Goal: Task Accomplishment & Management: Complete application form

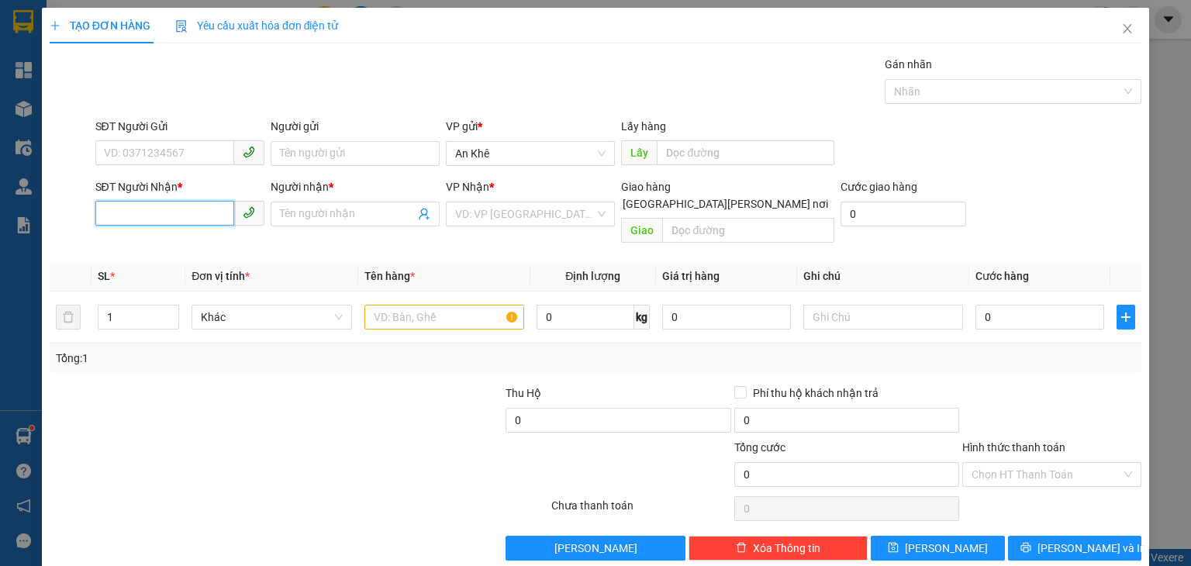
click at [190, 209] on input "SĐT Người Nhận *" at bounding box center [164, 213] width 139 height 25
type input "0935592578"
click at [179, 244] on div "0935592578 - Tâm" at bounding box center [177, 244] width 149 height 17
type input "Tâm"
type input "0935592578"
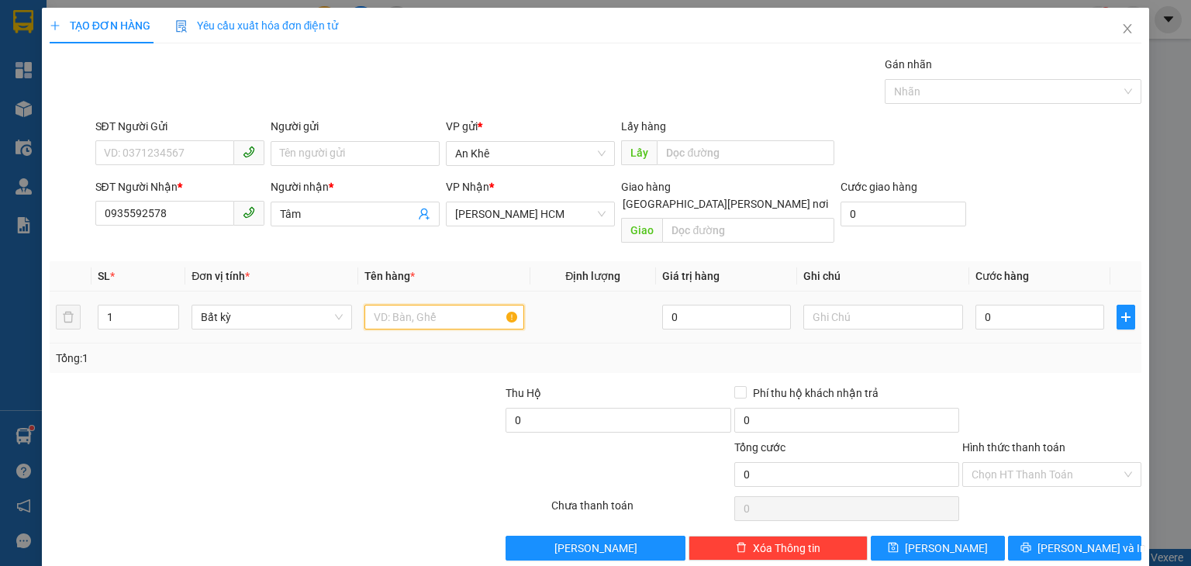
click at [450, 305] on input "text" at bounding box center [444, 317] width 160 height 25
type input "Thùng"
click at [1000, 305] on input "0" at bounding box center [1039, 317] width 129 height 25
type input "7"
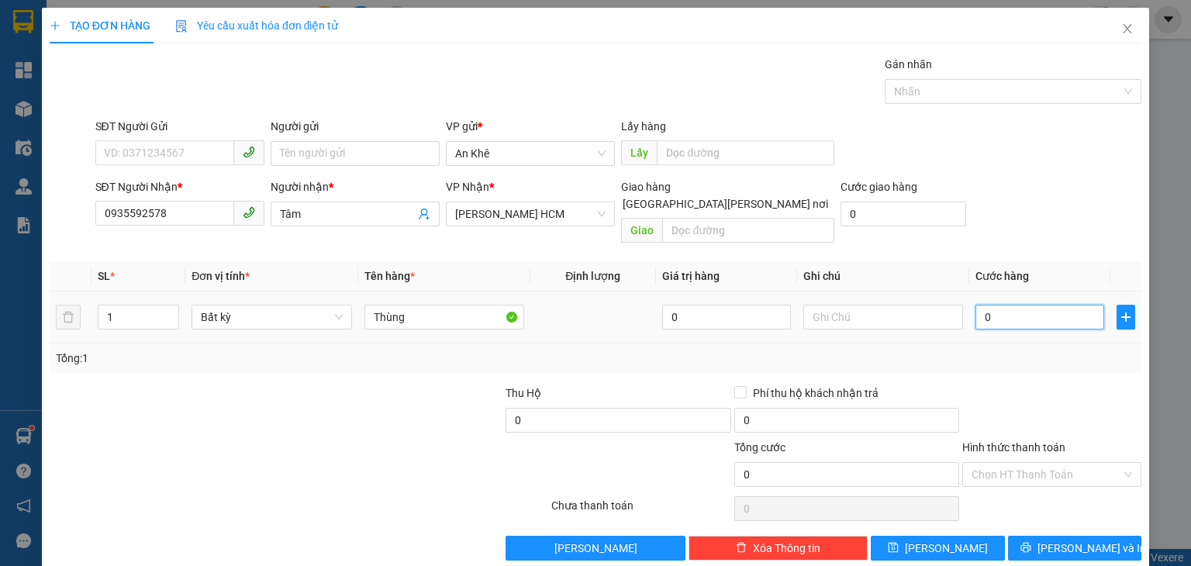
type input "7"
type input "70"
type input "70.000"
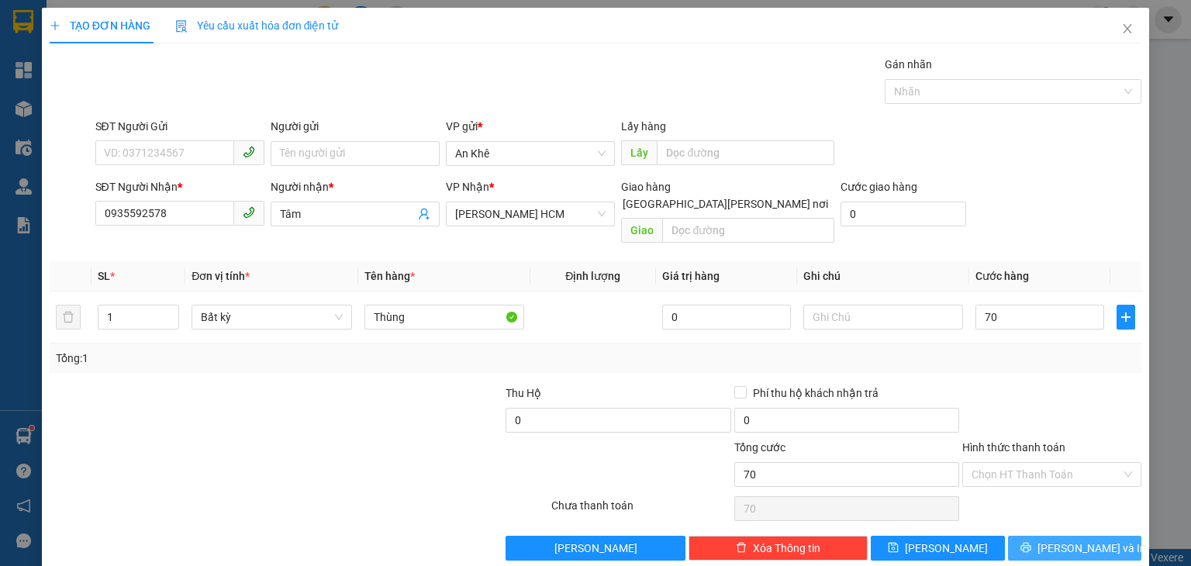
type input "70.000"
click at [1031, 542] on icon "printer" at bounding box center [1025, 547] width 11 height 11
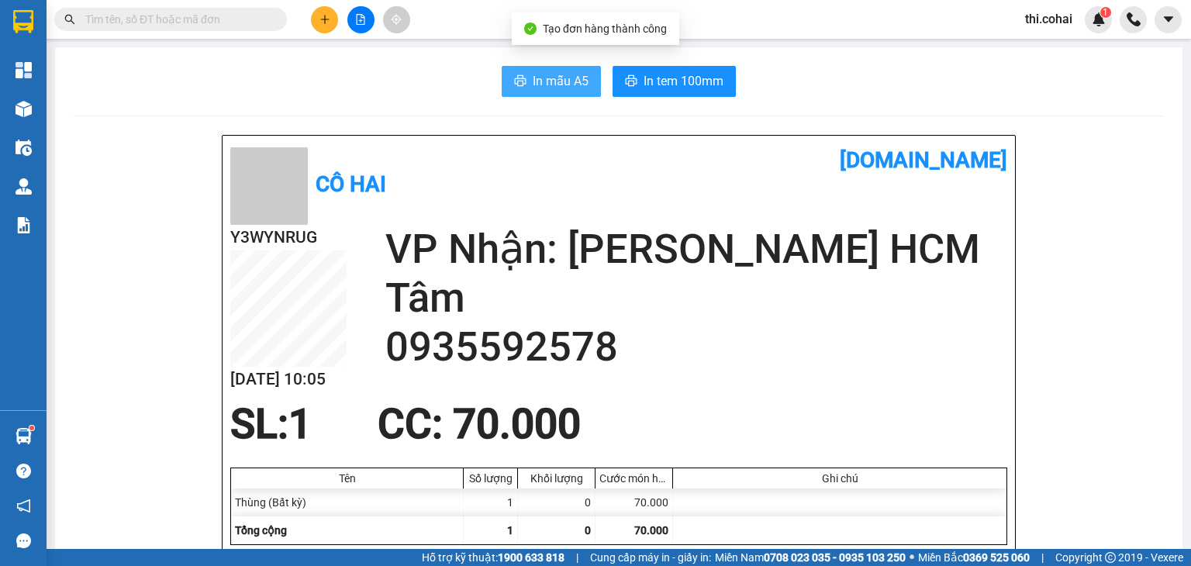
click at [533, 66] on button "In mẫu A5" at bounding box center [551, 81] width 99 height 31
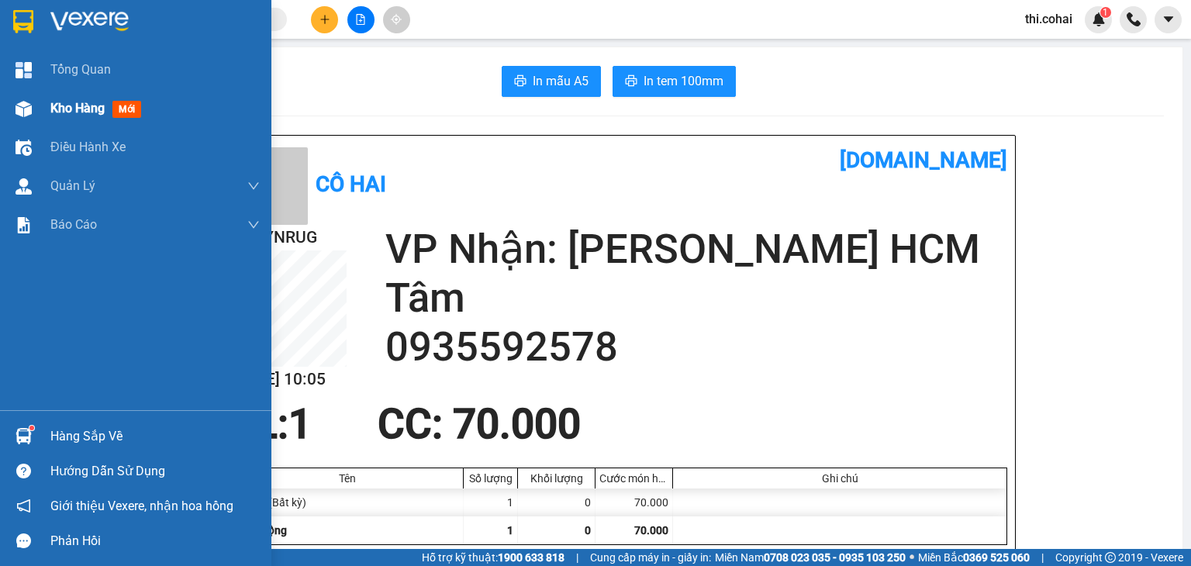
click at [81, 105] on span "Kho hàng" at bounding box center [77, 108] width 54 height 15
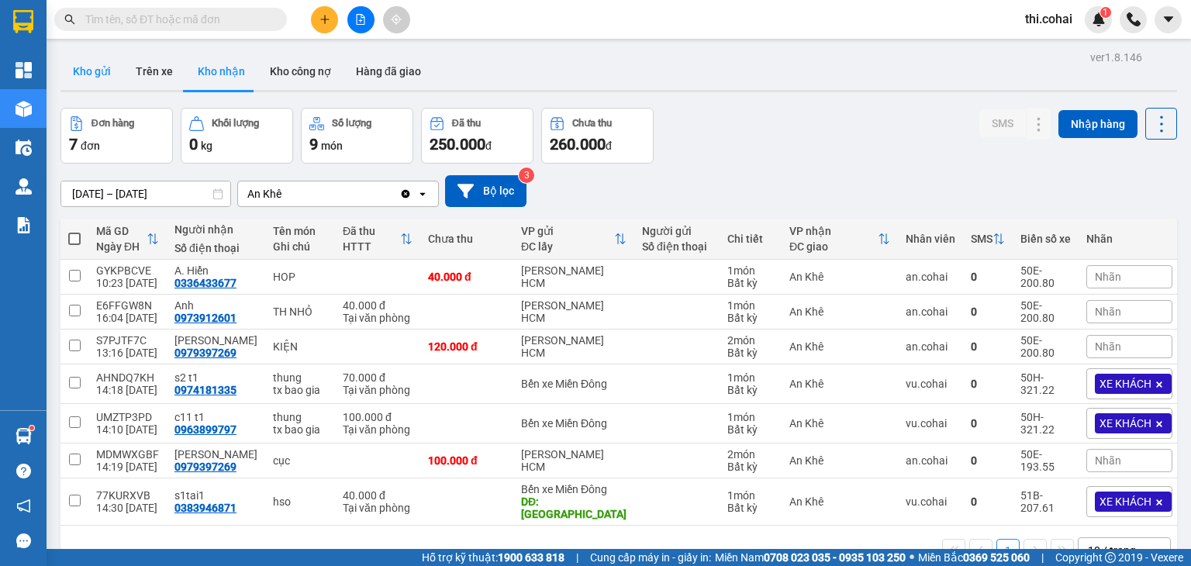
click at [91, 75] on button "Kho gửi" at bounding box center [91, 71] width 63 height 37
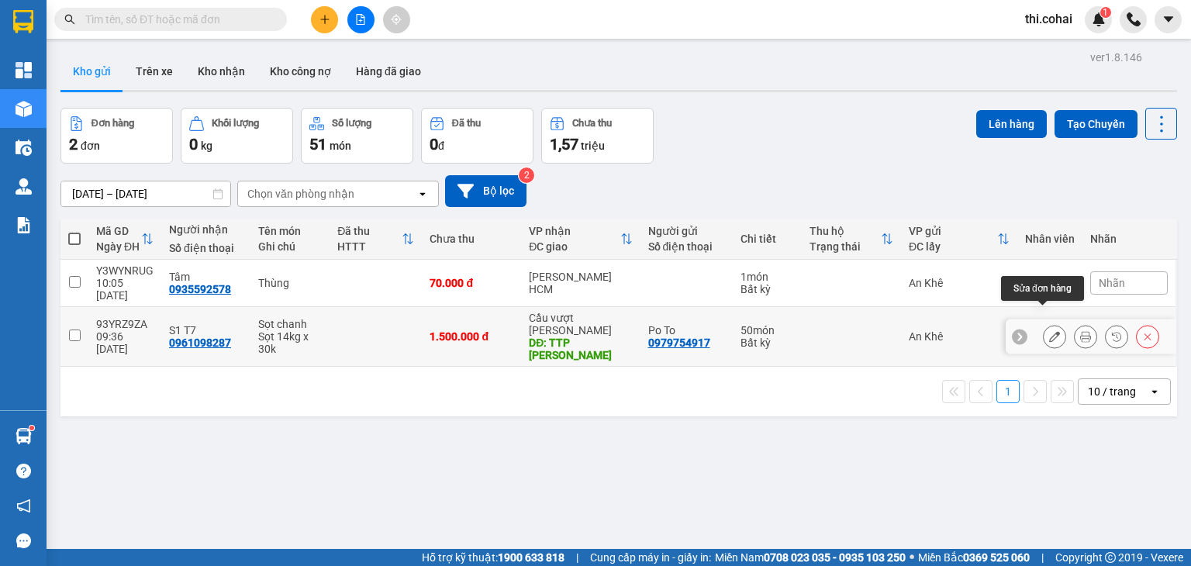
click at [1049, 331] on icon at bounding box center [1054, 336] width 11 height 11
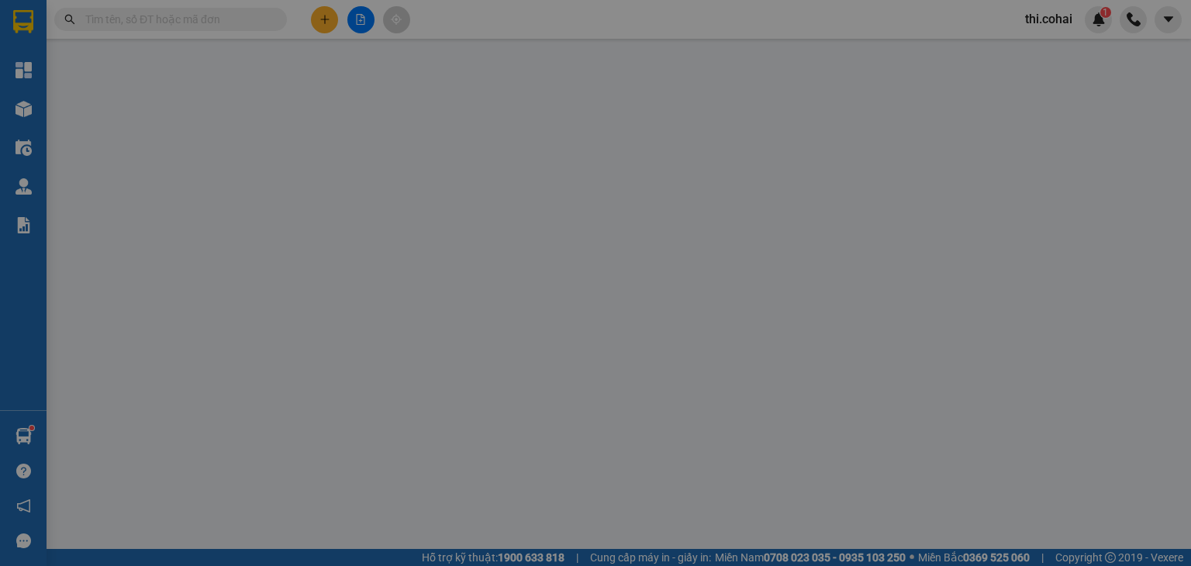
type input "0979754917"
type input "Po To"
type input "0961098287"
type input "S1 T7"
type input "TTP Lái Thiêu"
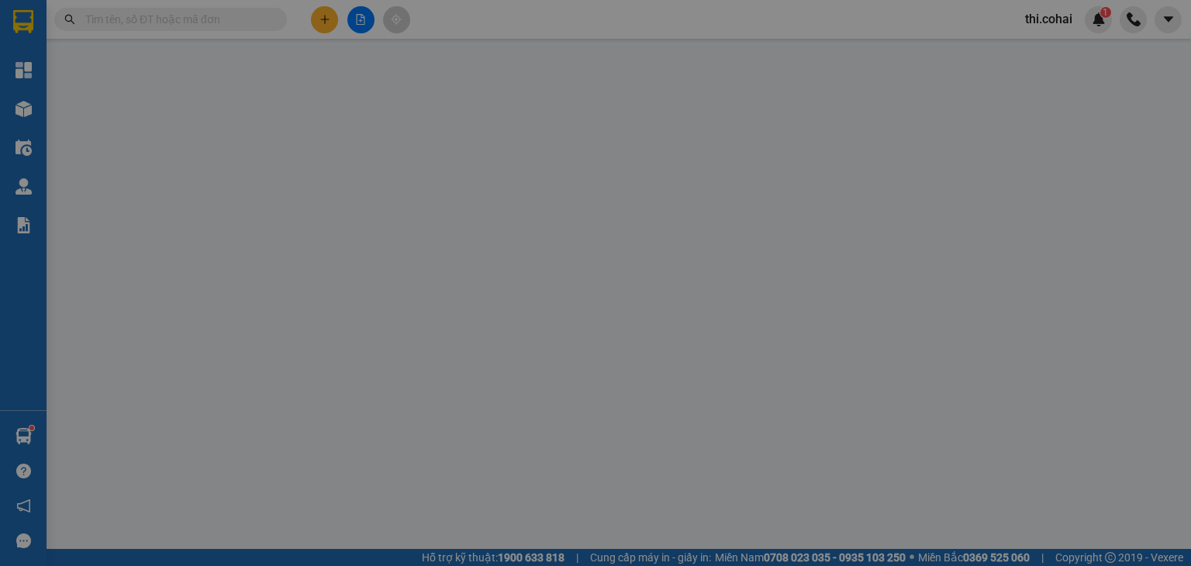
type input "0"
type input "1.500.000"
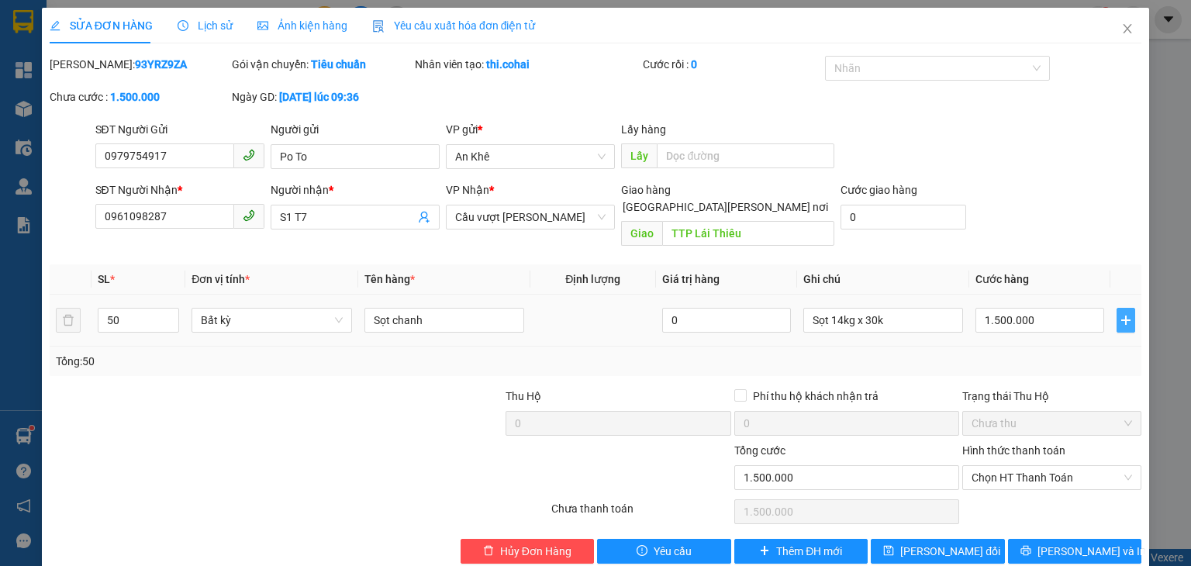
click at [1121, 319] on icon "plus" at bounding box center [1125, 319] width 9 height 1
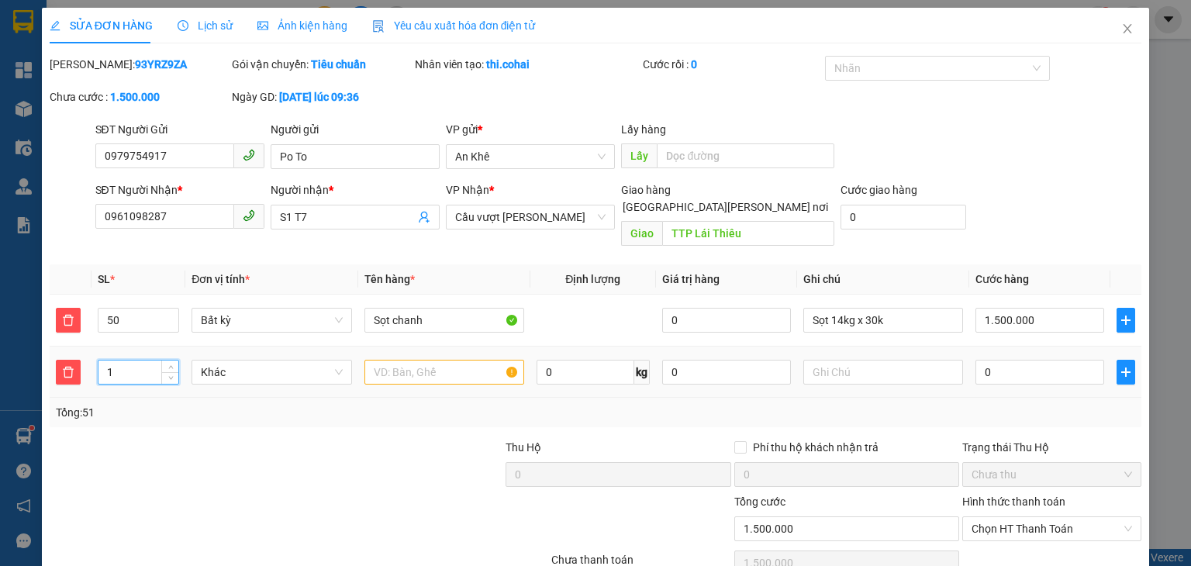
click at [147, 360] on input "1" at bounding box center [138, 371] width 80 height 23
type input "0"
type input "10"
click at [395, 363] on input "text" at bounding box center [444, 372] width 160 height 25
type input "Bao"
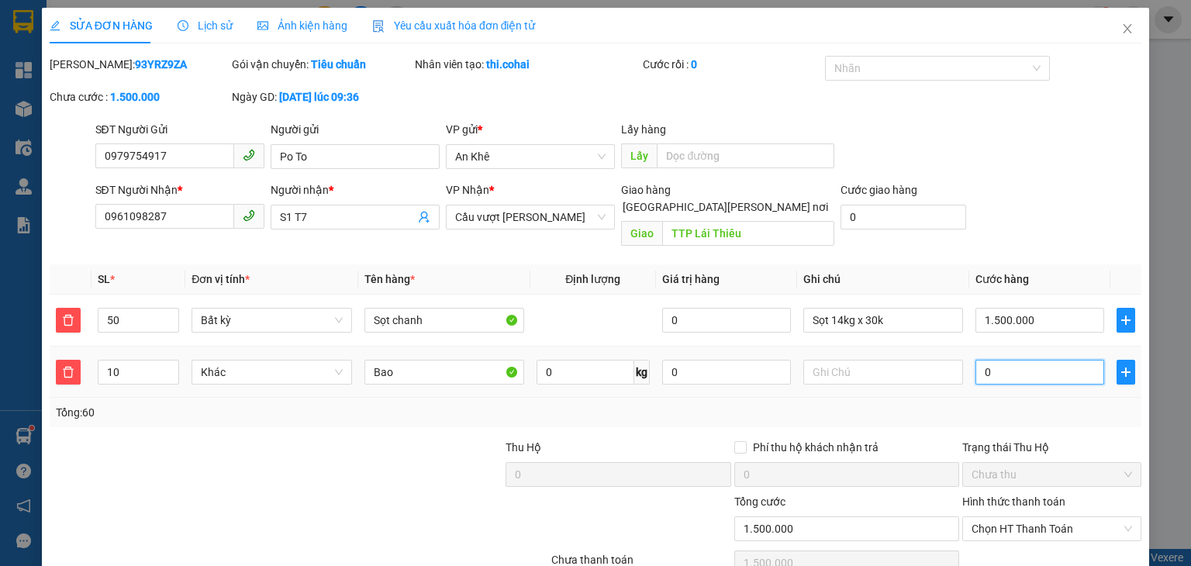
click at [1010, 360] on input "0" at bounding box center [1039, 372] width 129 height 25
type input "1.500.005"
type input "5"
type input "1.500.050"
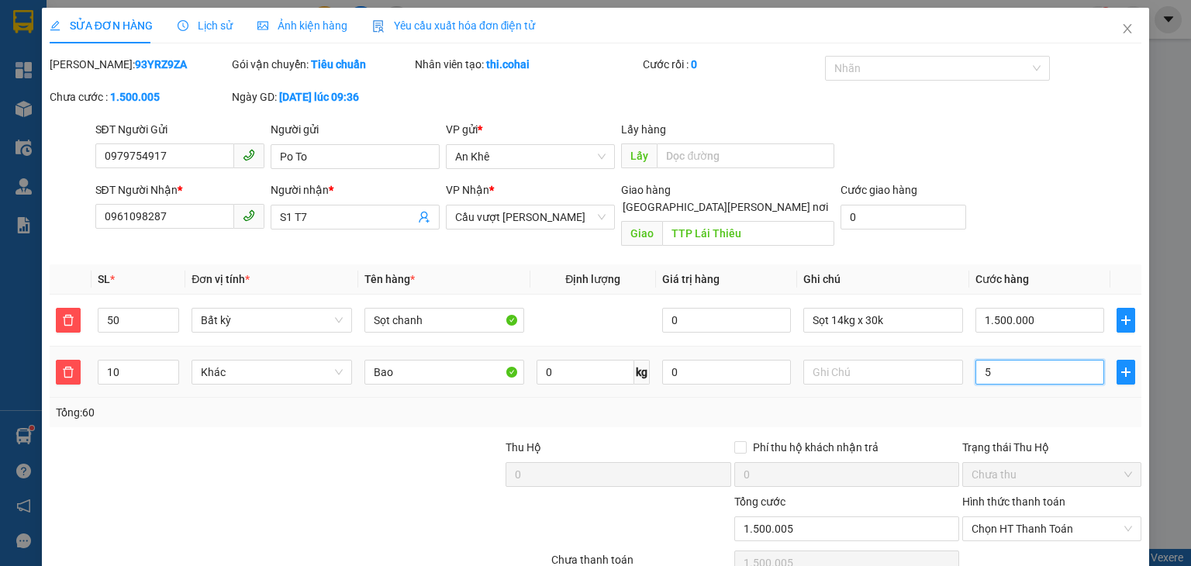
type input "1.500.050"
type input "50"
type input "1.500.500"
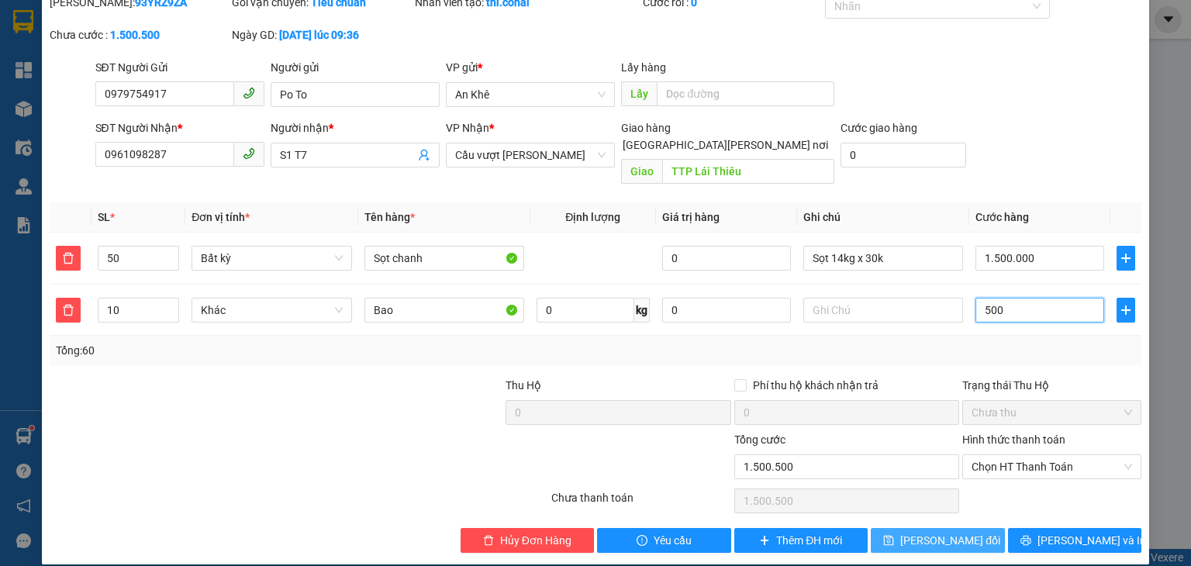
type input "500"
type input "2.000.000"
type input "500.000"
click at [944, 532] on span "[PERSON_NAME] đổi" at bounding box center [950, 540] width 100 height 17
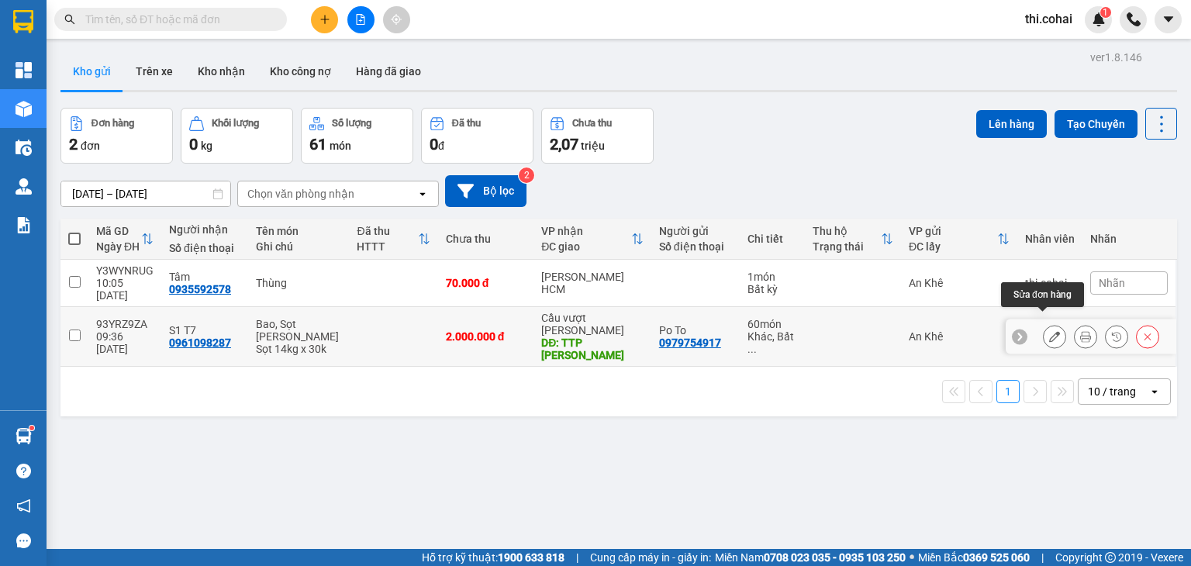
click at [1049, 331] on icon at bounding box center [1054, 336] width 11 height 11
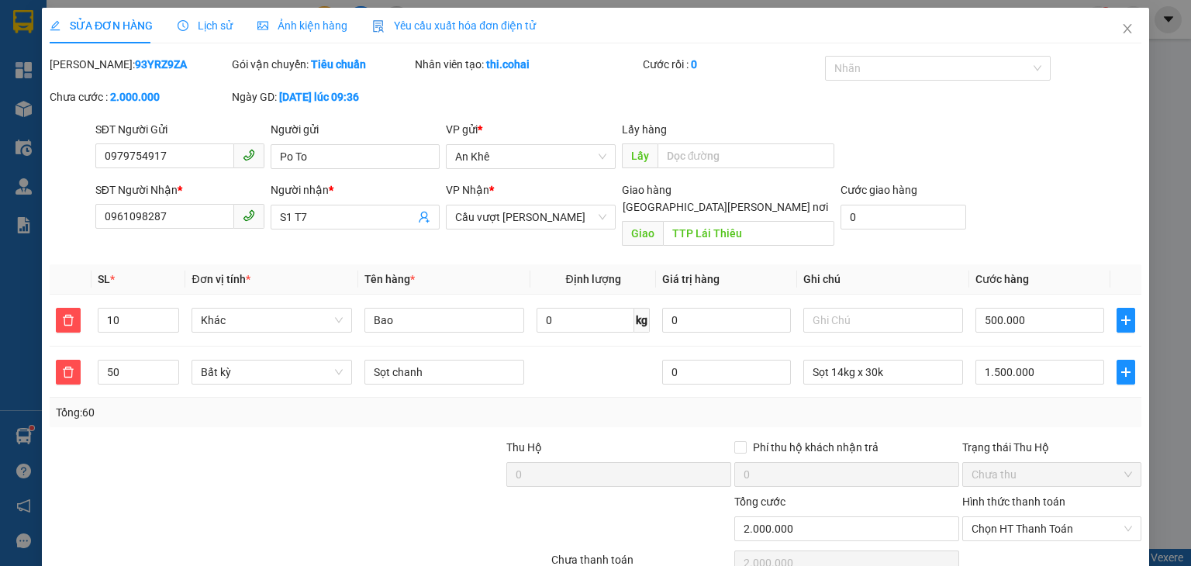
type input "0979754917"
type input "Po To"
type input "0961098287"
type input "S1 T7"
type input "TTP Lái Thiêu"
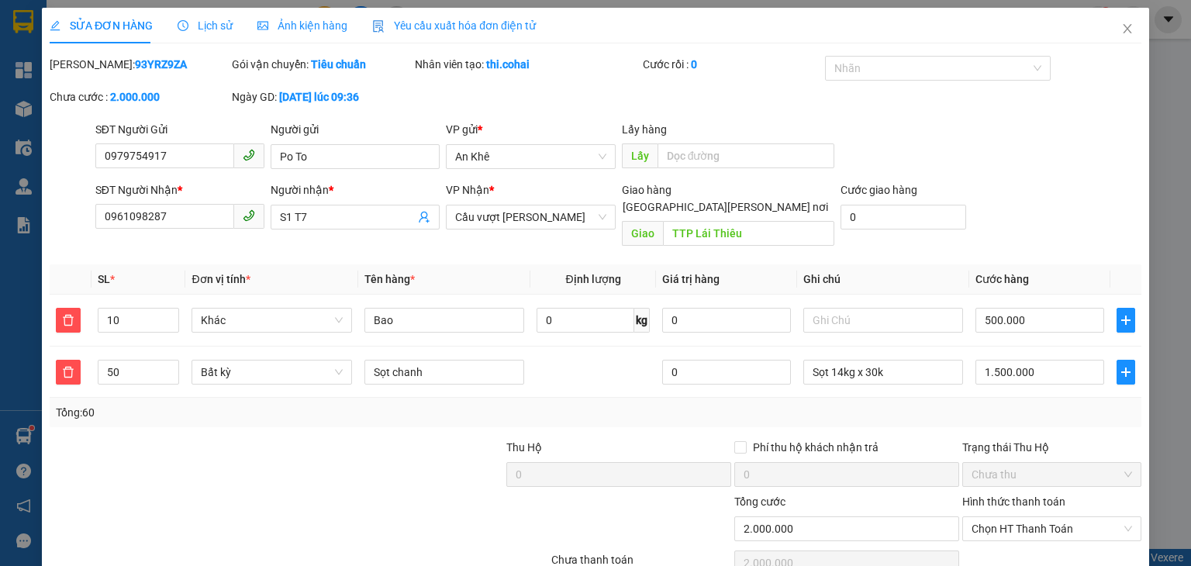
type input "0"
type input "2.000.000"
click at [884, 308] on input "text" at bounding box center [883, 320] width 160 height 25
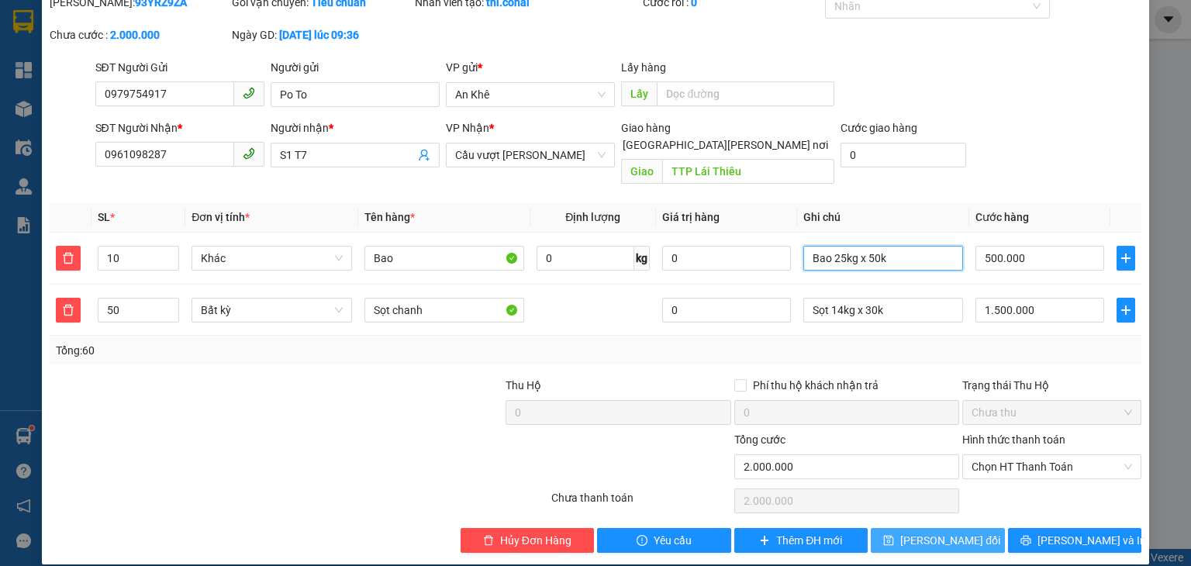
type input "Bao 25kg x 50k"
click at [952, 532] on span "[PERSON_NAME] đổi" at bounding box center [950, 540] width 100 height 17
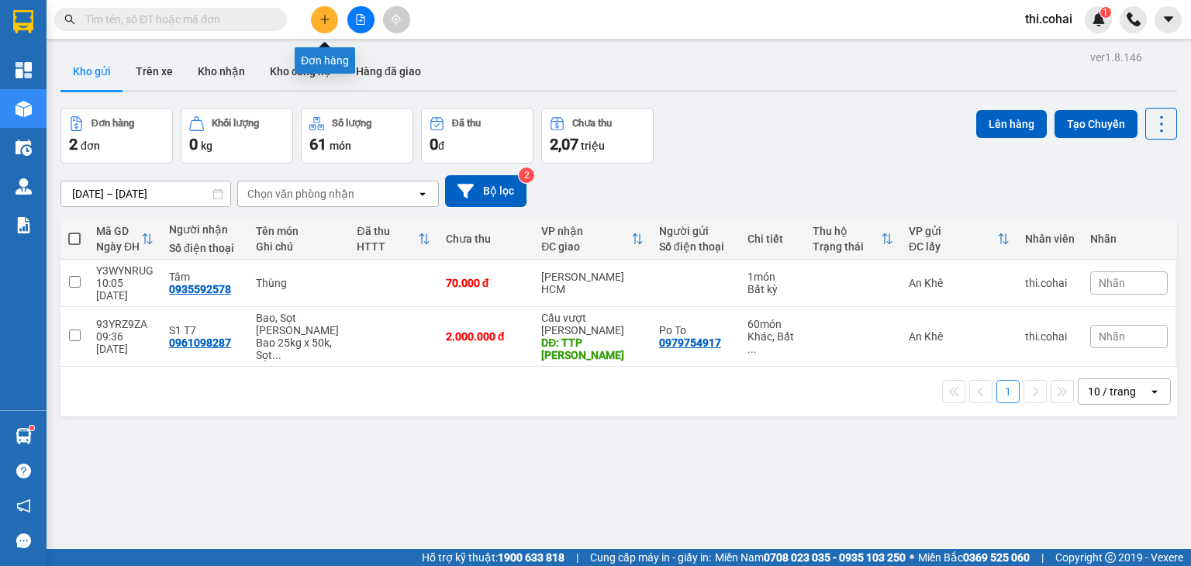
click at [327, 25] on button at bounding box center [324, 19] width 27 height 27
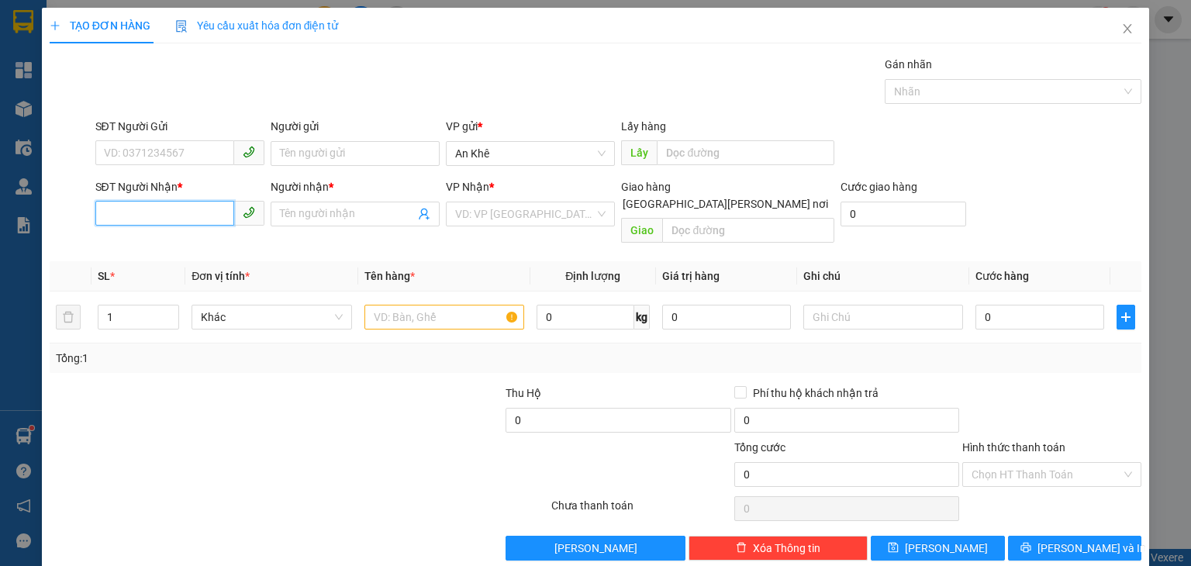
drag, startPoint x: 211, startPoint y: 209, endPoint x: 211, endPoint y: 194, distance: 14.7
click at [211, 209] on input "SĐT Người Nhận *" at bounding box center [164, 213] width 139 height 25
type input "0961098287"
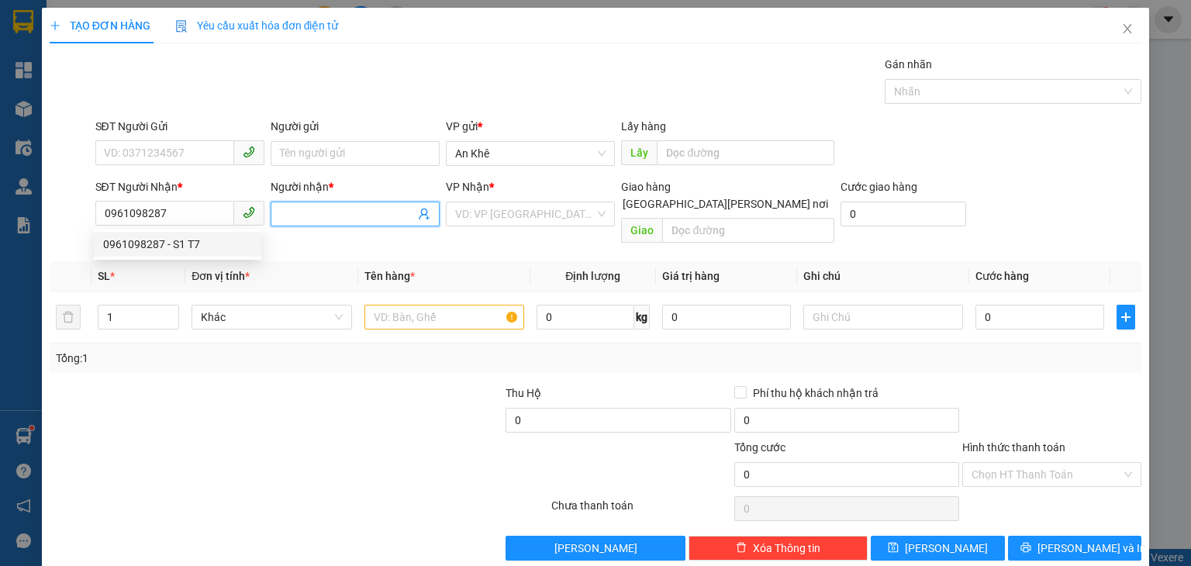
click at [300, 209] on input "Người nhận *" at bounding box center [347, 213] width 135 height 17
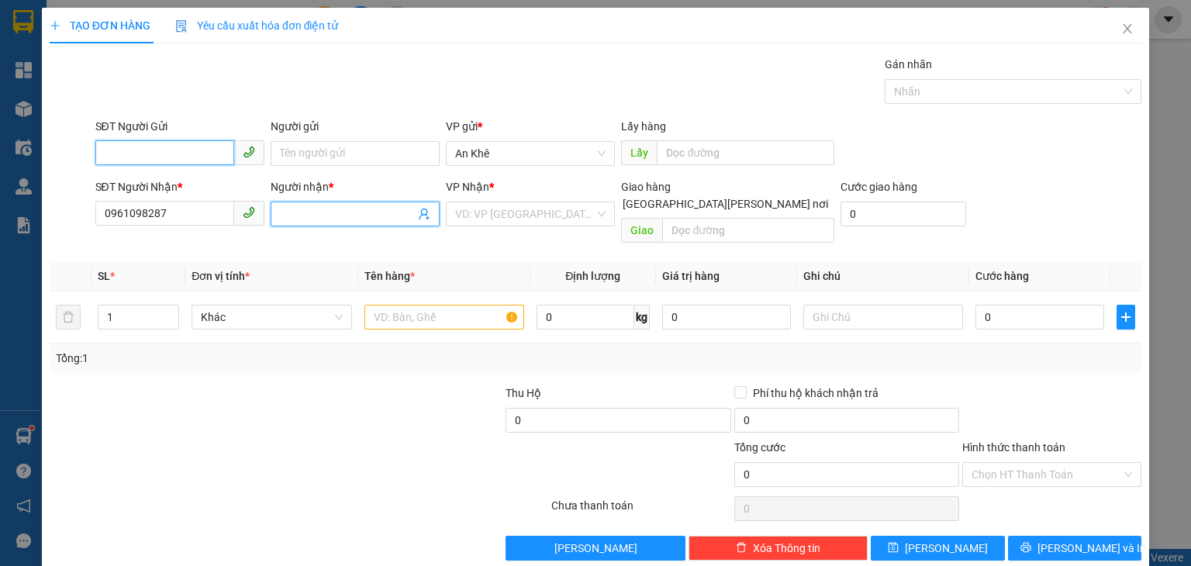
click at [183, 156] on input "SĐT Người Gửi" at bounding box center [164, 152] width 139 height 25
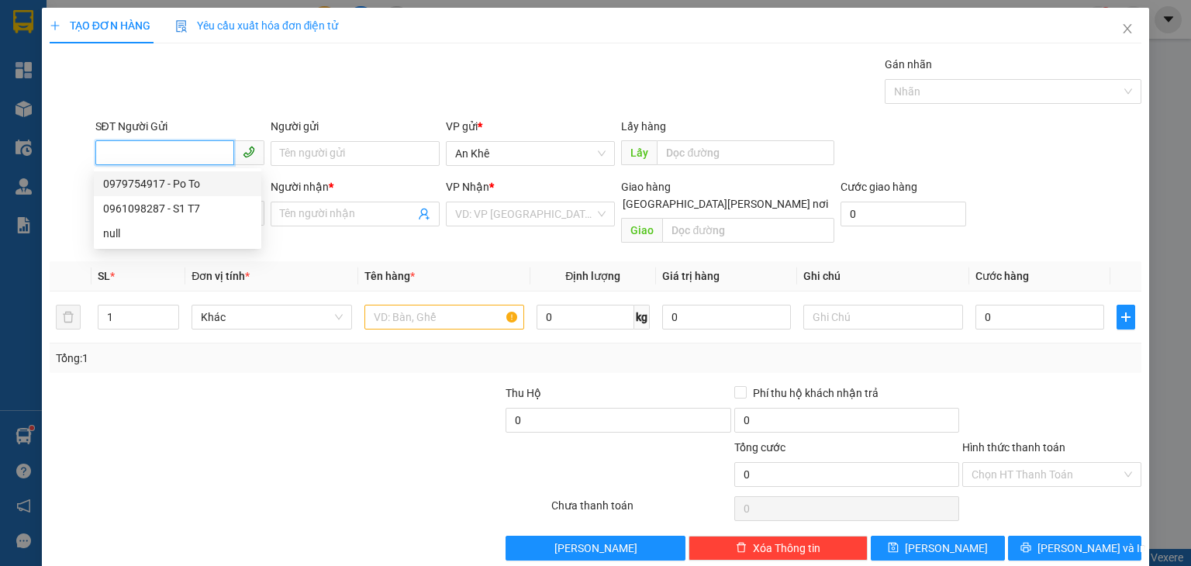
click at [166, 181] on div "0979754917 - Po To" at bounding box center [177, 183] width 149 height 17
type input "0979754917"
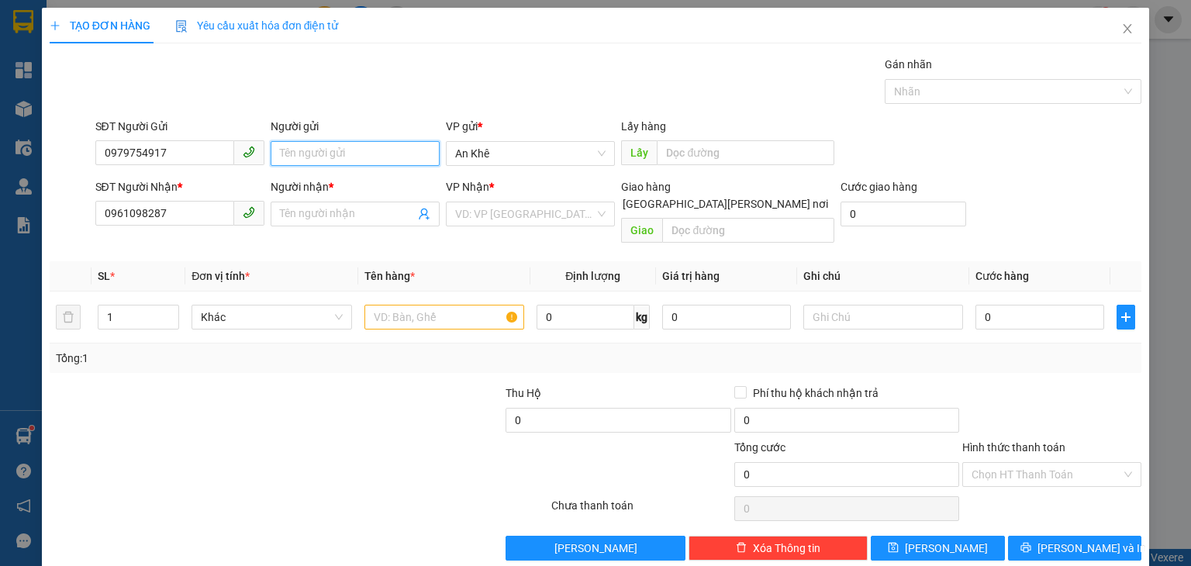
click at [291, 149] on input "Người gửi" at bounding box center [355, 153] width 169 height 25
type input "Po To"
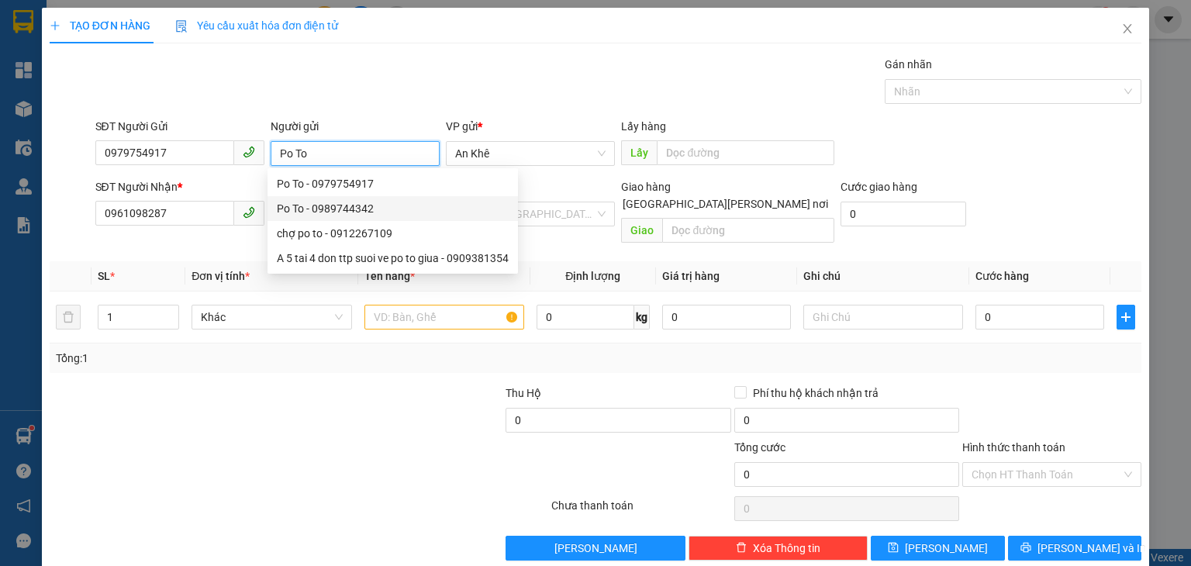
click at [362, 200] on div "Po To - 0989744342" at bounding box center [393, 208] width 232 height 17
type input "0989744342"
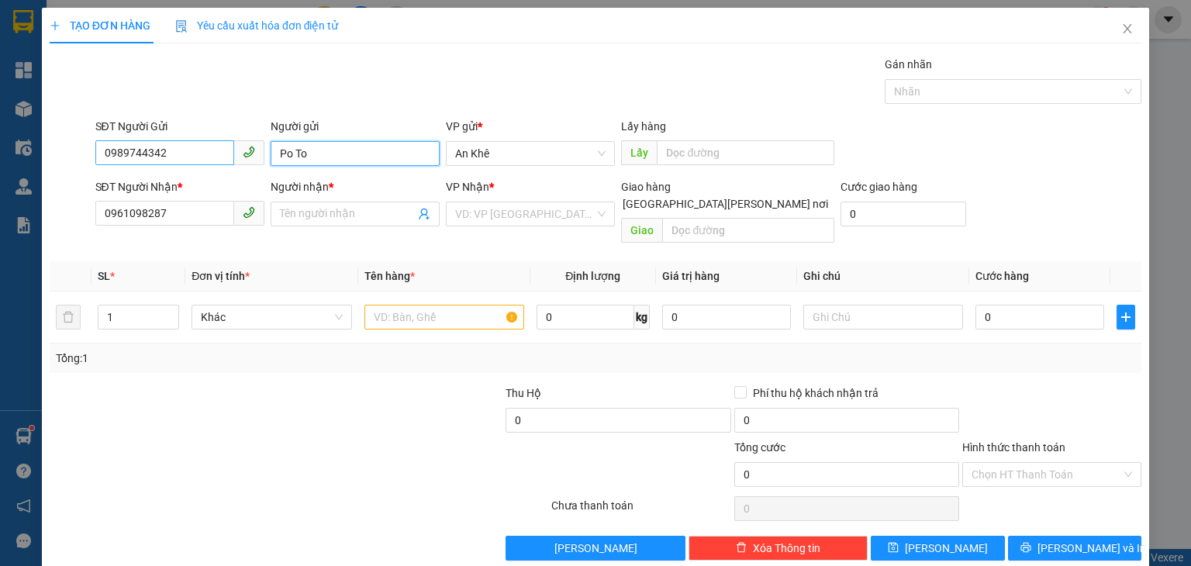
type input "Po To"
click at [186, 156] on input "0989744342" at bounding box center [164, 152] width 139 height 25
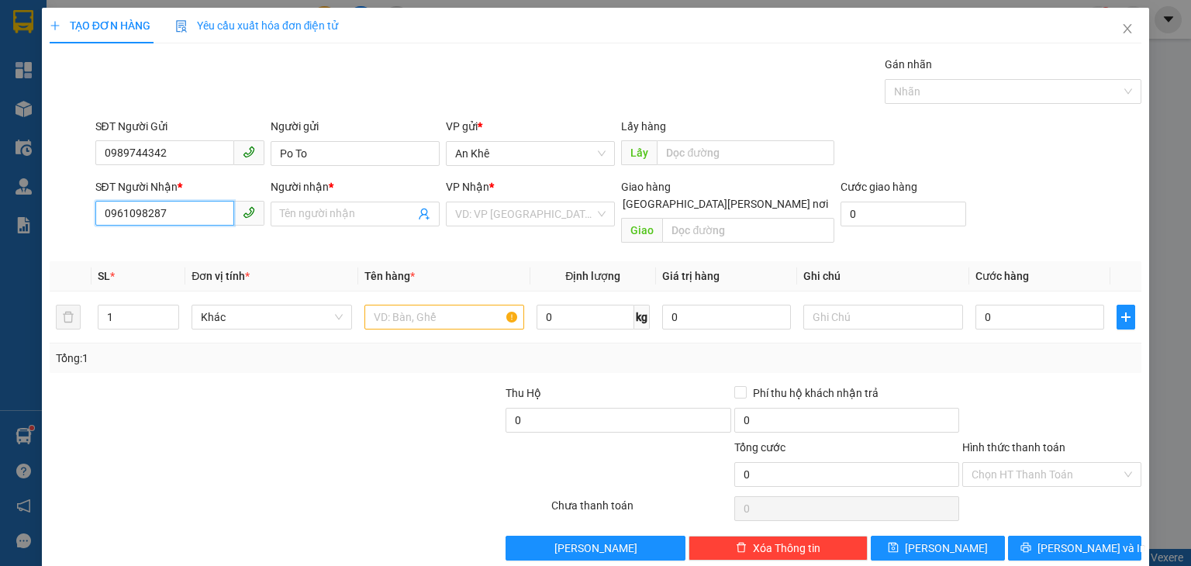
click at [173, 214] on input "0961098287" at bounding box center [164, 213] width 139 height 25
drag, startPoint x: 100, startPoint y: 153, endPoint x: 221, endPoint y: 151, distance: 120.9
click at [221, 151] on input "0989744342" at bounding box center [164, 152] width 139 height 25
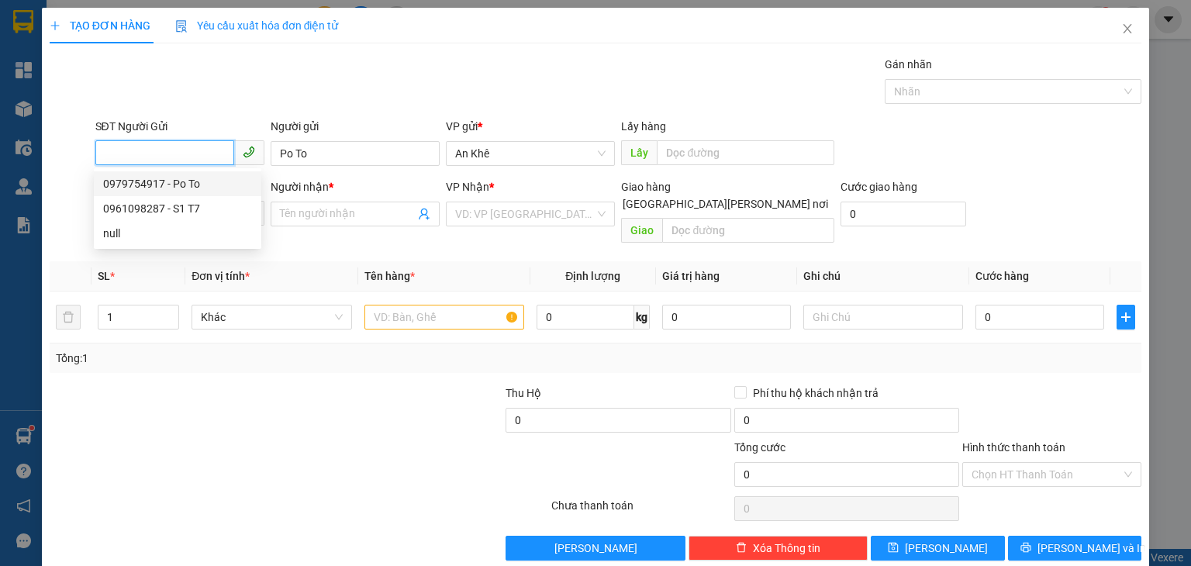
click at [149, 187] on div "0979754917 - Po To" at bounding box center [177, 183] width 149 height 17
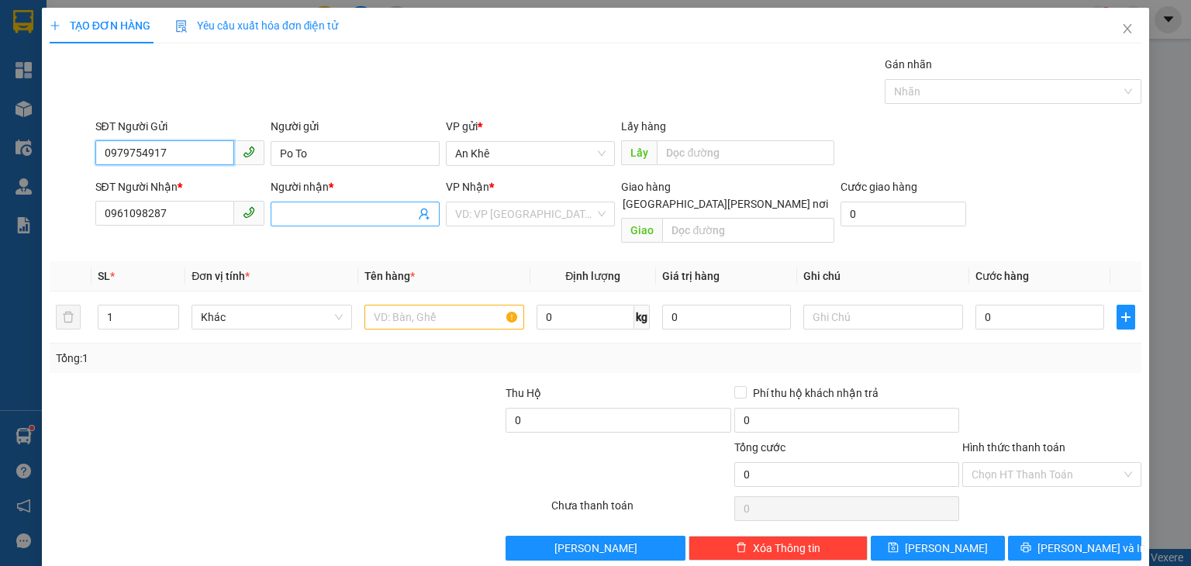
type input "0979754917"
click at [338, 218] on input "Người nhận *" at bounding box center [347, 213] width 135 height 17
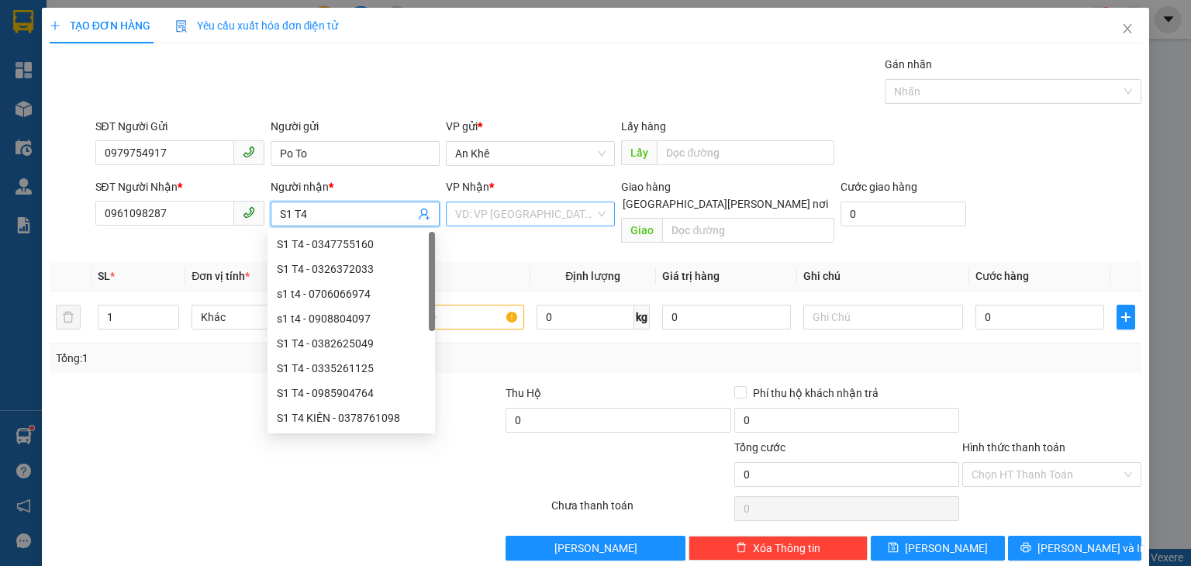
type input "S1 T4"
click at [552, 209] on input "search" at bounding box center [525, 213] width 140 height 23
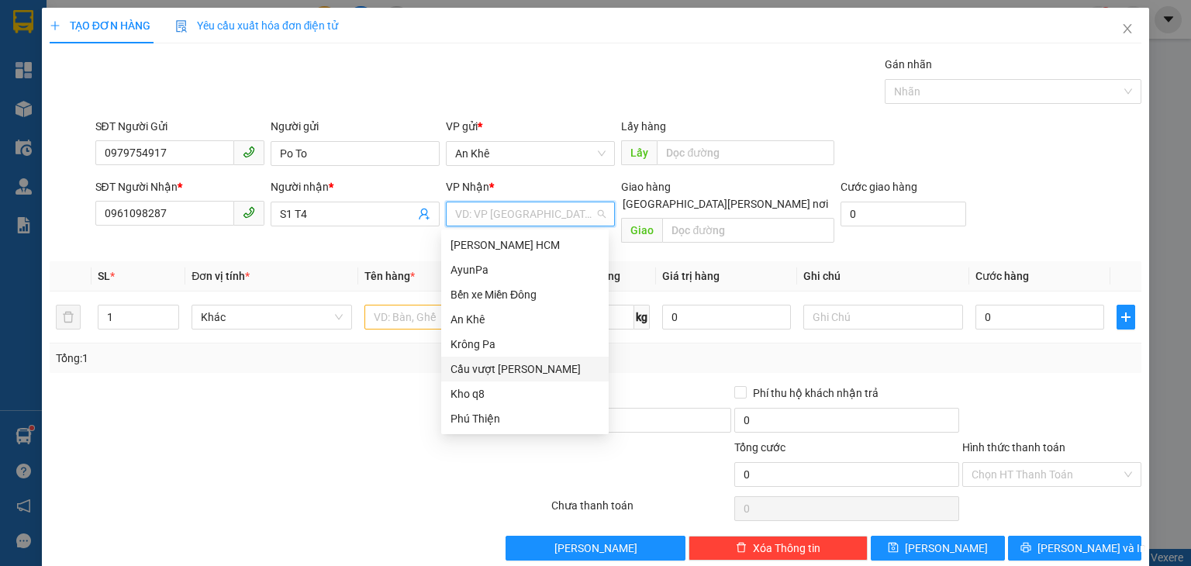
drag, startPoint x: 507, startPoint y: 364, endPoint x: 578, endPoint y: 300, distance: 95.5
click at [508, 363] on div "Cầu vượt [PERSON_NAME]" at bounding box center [524, 368] width 149 height 17
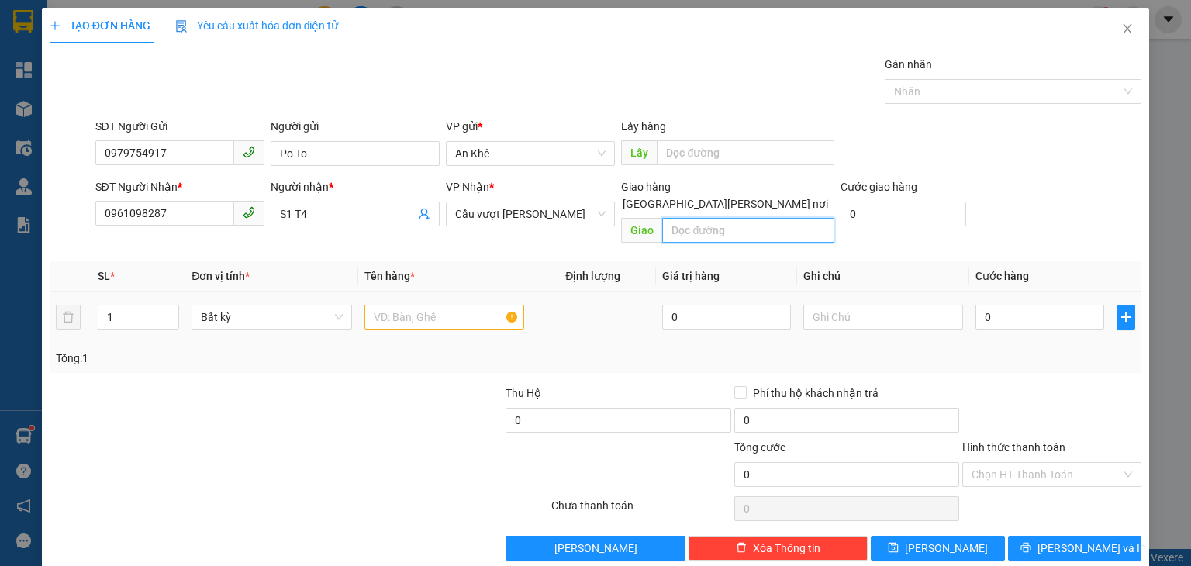
click at [705, 219] on input "text" at bounding box center [748, 230] width 172 height 25
type input "TTP Lái Thiêu"
drag, startPoint x: 100, startPoint y: 305, endPoint x: 115, endPoint y: 304, distance: 14.8
click at [115, 305] on input "1" at bounding box center [138, 316] width 80 height 23
type input "60"
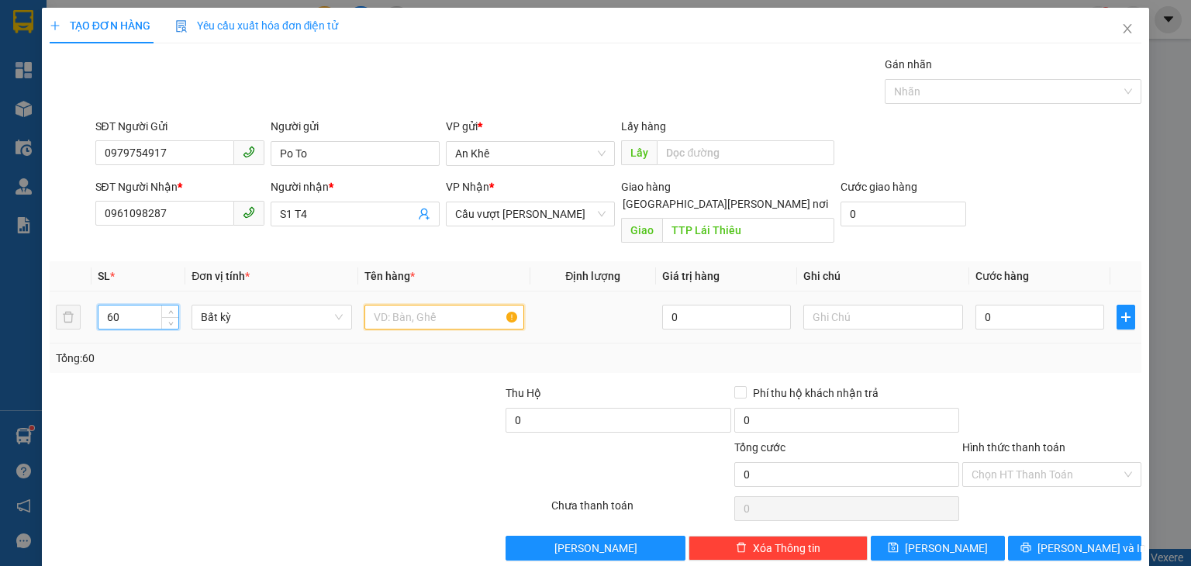
click at [381, 308] on input "text" at bounding box center [444, 317] width 160 height 25
type input "Sọt"
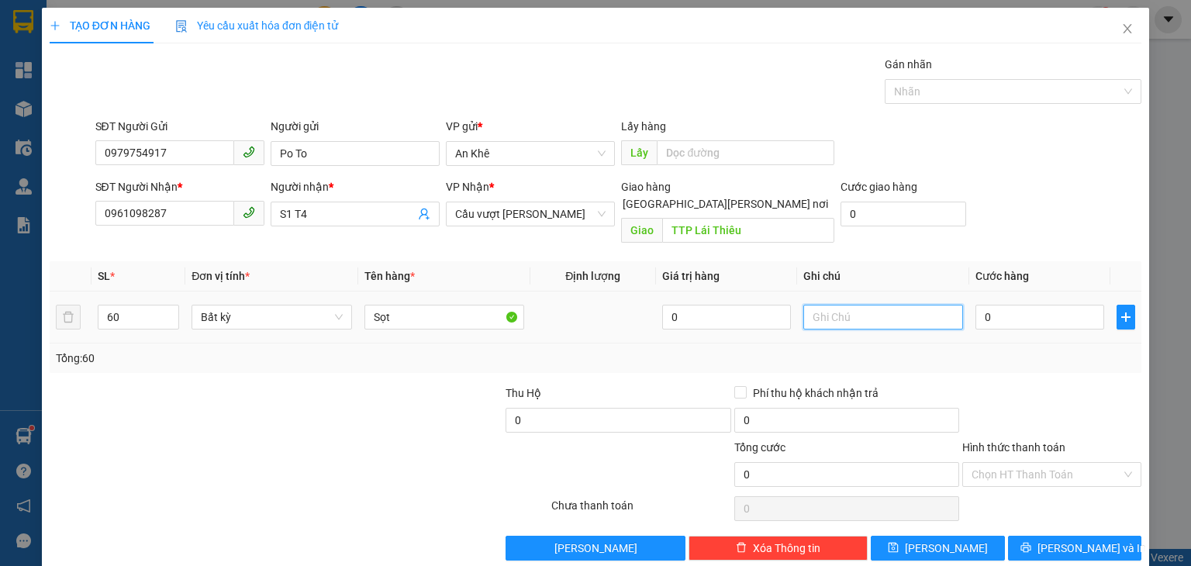
click at [900, 309] on input "text" at bounding box center [883, 317] width 160 height 25
type input "Sọt 14kg x 30k"
click at [983, 305] on input "0" at bounding box center [1039, 317] width 129 height 25
type input "1"
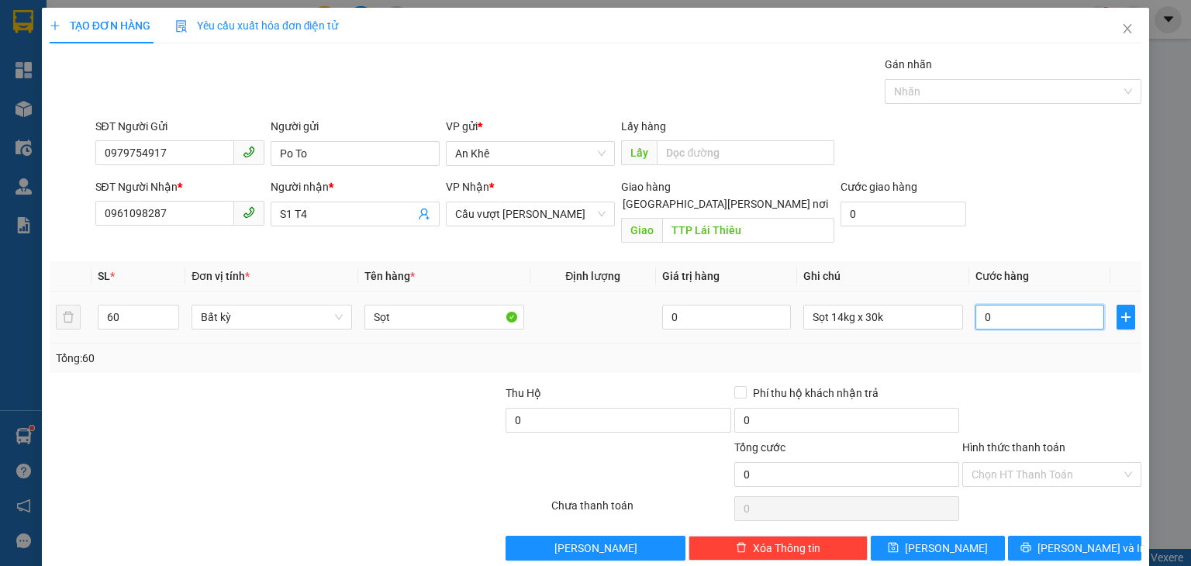
type input "1"
type input "18"
type input "180"
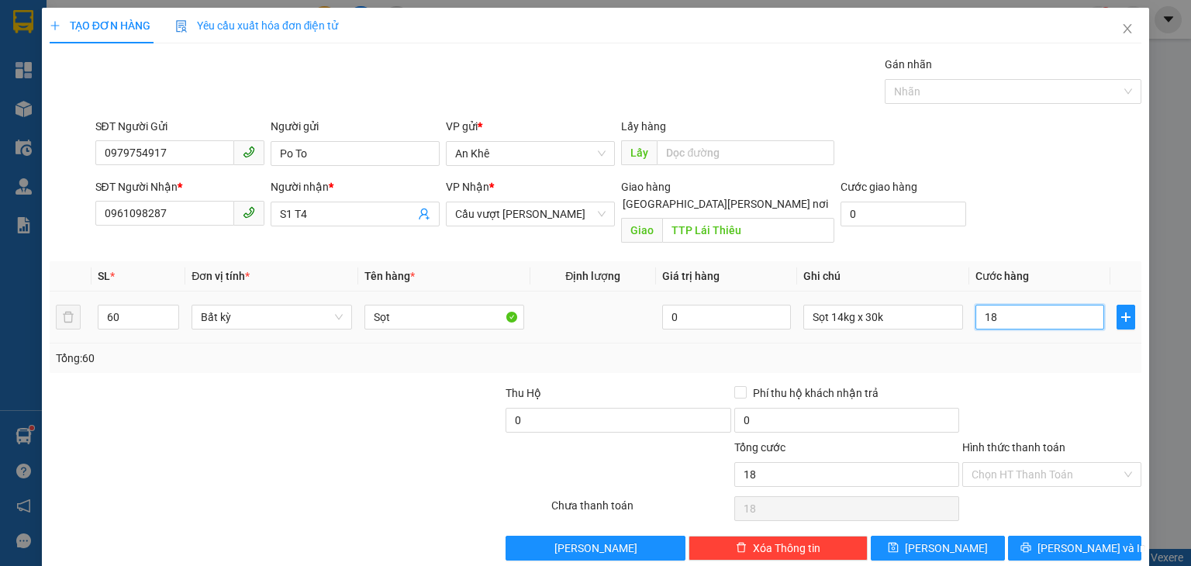
type input "180"
type input "1.800"
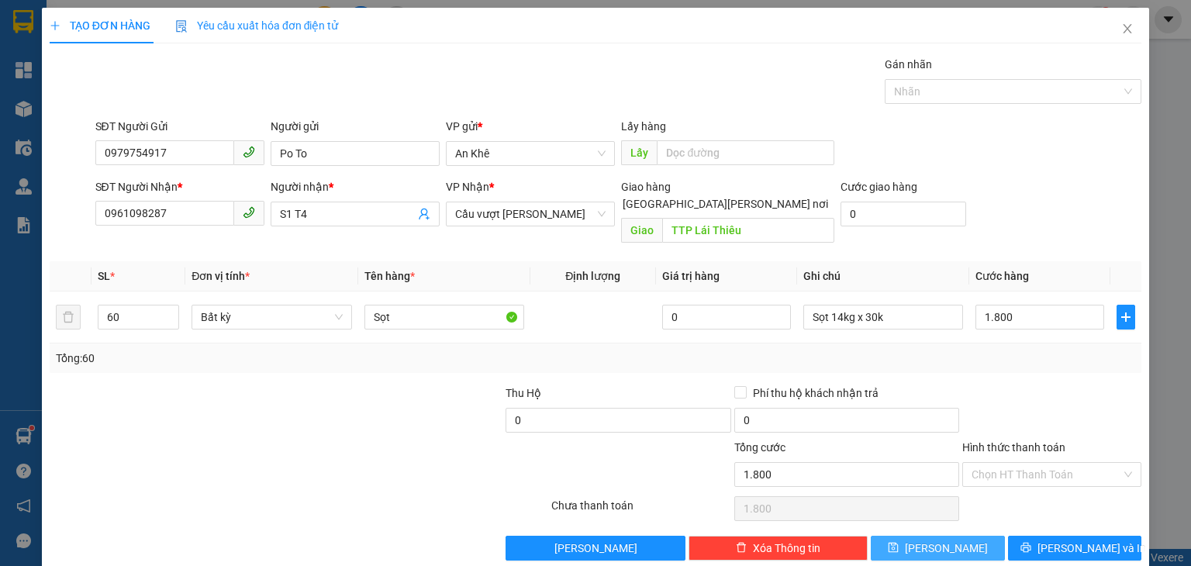
type input "1.800.000"
click at [956, 536] on button "[PERSON_NAME]" at bounding box center [938, 548] width 134 height 25
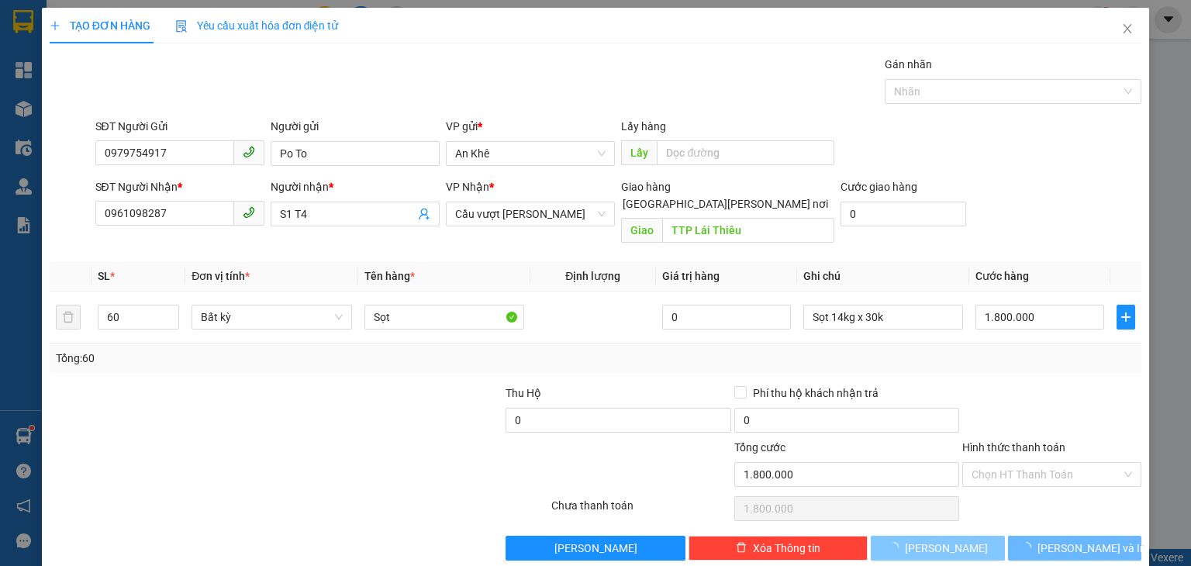
type input "1"
type input "0"
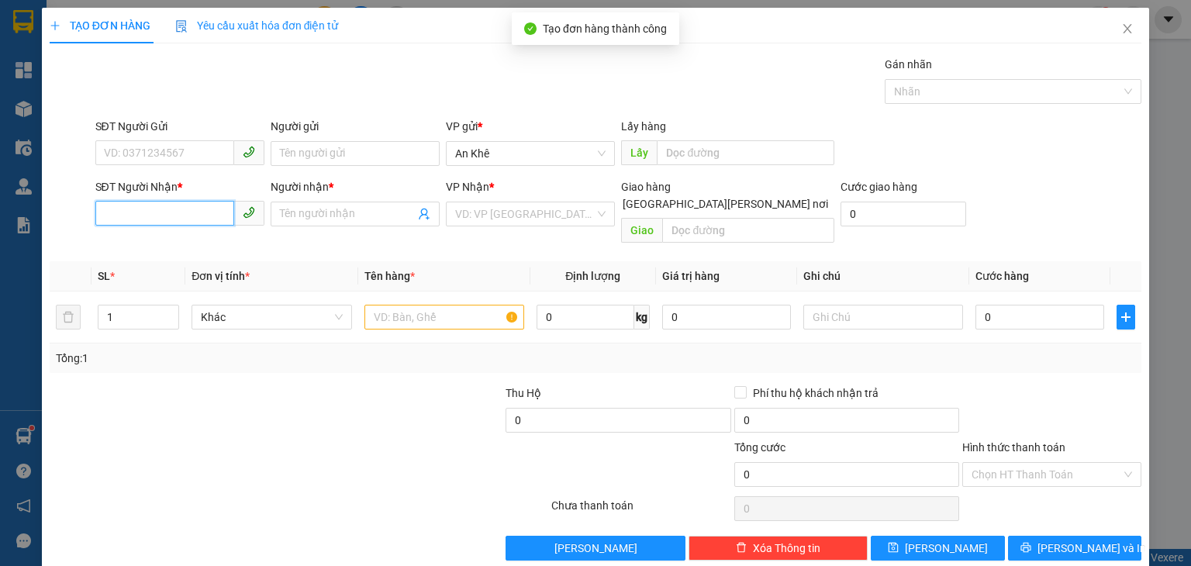
click at [148, 215] on input "SĐT Người Nhận *" at bounding box center [164, 213] width 139 height 25
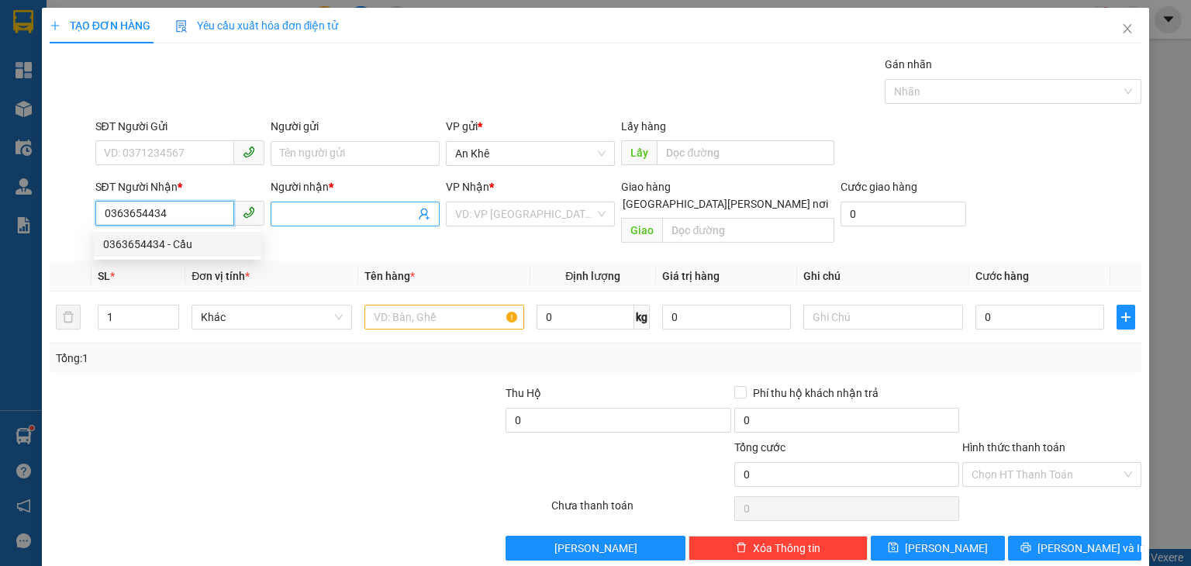
type input "0363654434"
click at [306, 221] on input "Người nhận *" at bounding box center [347, 213] width 135 height 17
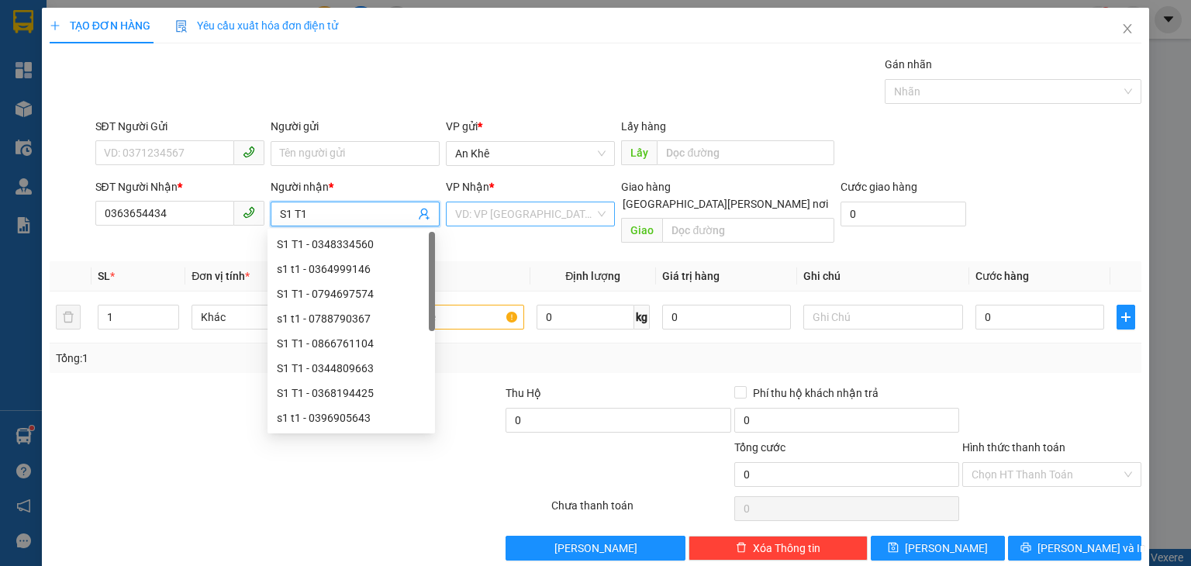
type input "S1 T1"
click at [490, 219] on input "search" at bounding box center [525, 213] width 140 height 23
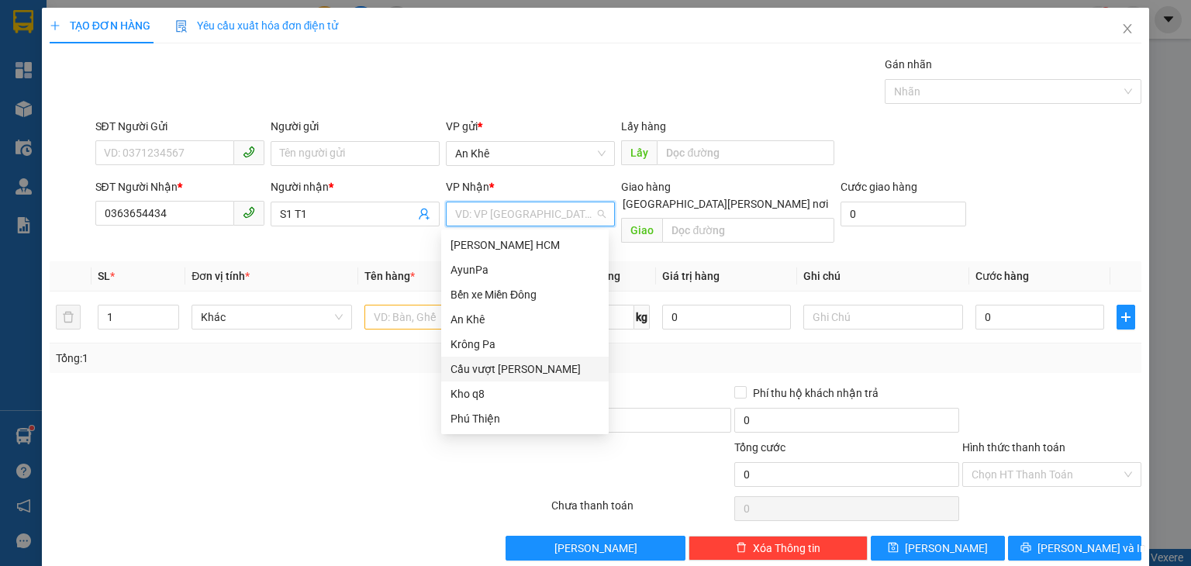
click at [517, 364] on div "Cầu vượt [PERSON_NAME]" at bounding box center [524, 368] width 149 height 17
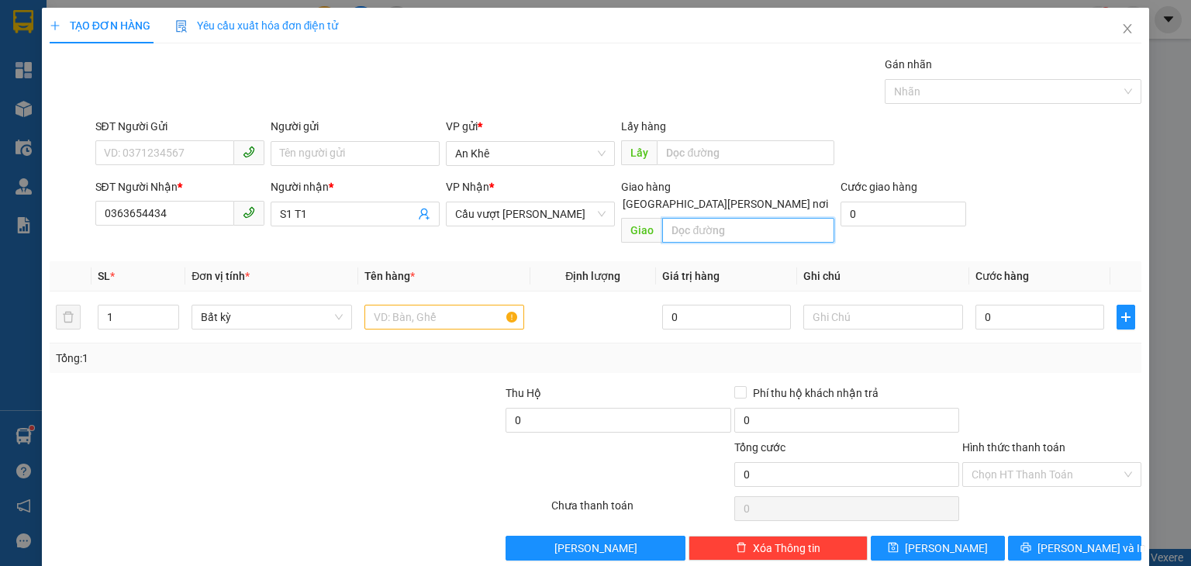
click at [718, 218] on input "text" at bounding box center [748, 230] width 172 height 25
type input "Long Thọ ĐN"
click at [467, 305] on input "text" at bounding box center [444, 317] width 160 height 25
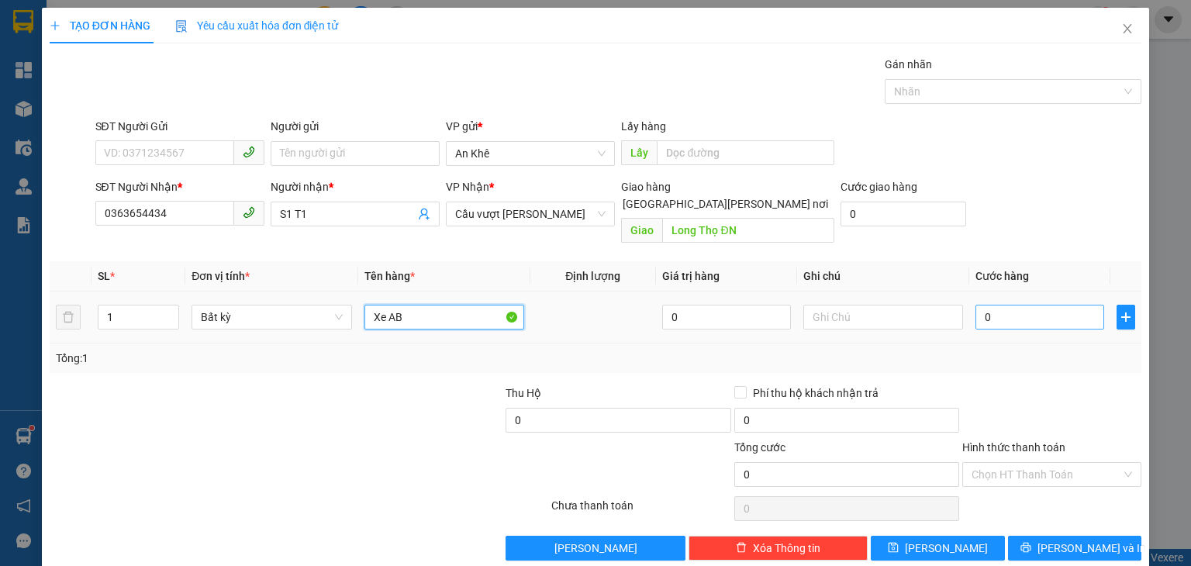
type input "Xe AB"
click at [997, 305] on input "0" at bounding box center [1039, 317] width 129 height 25
type input "5"
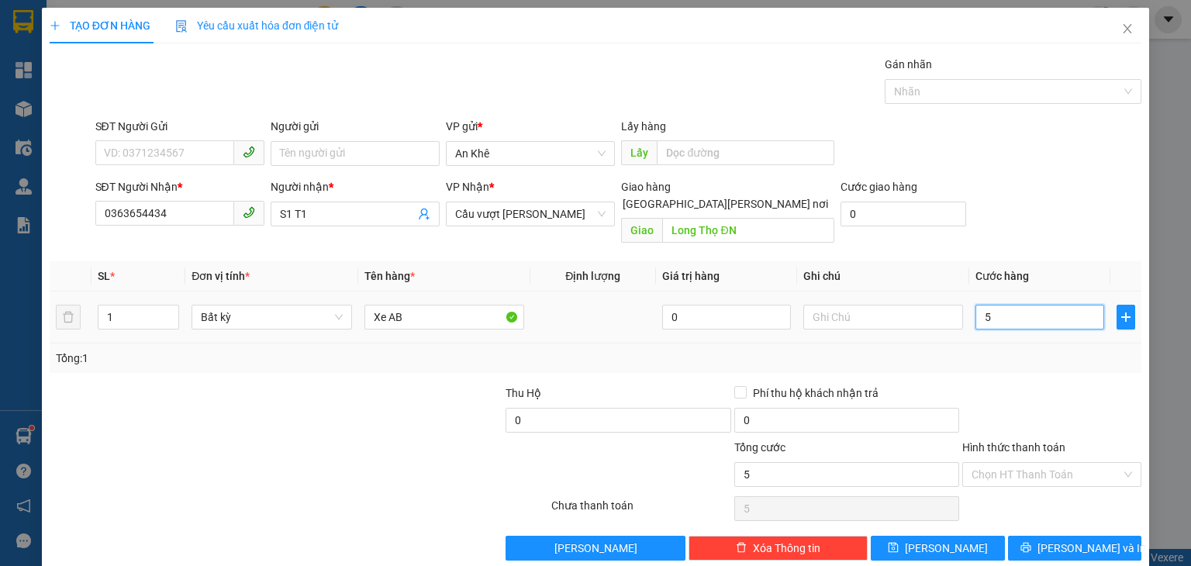
type input "55"
type input "550"
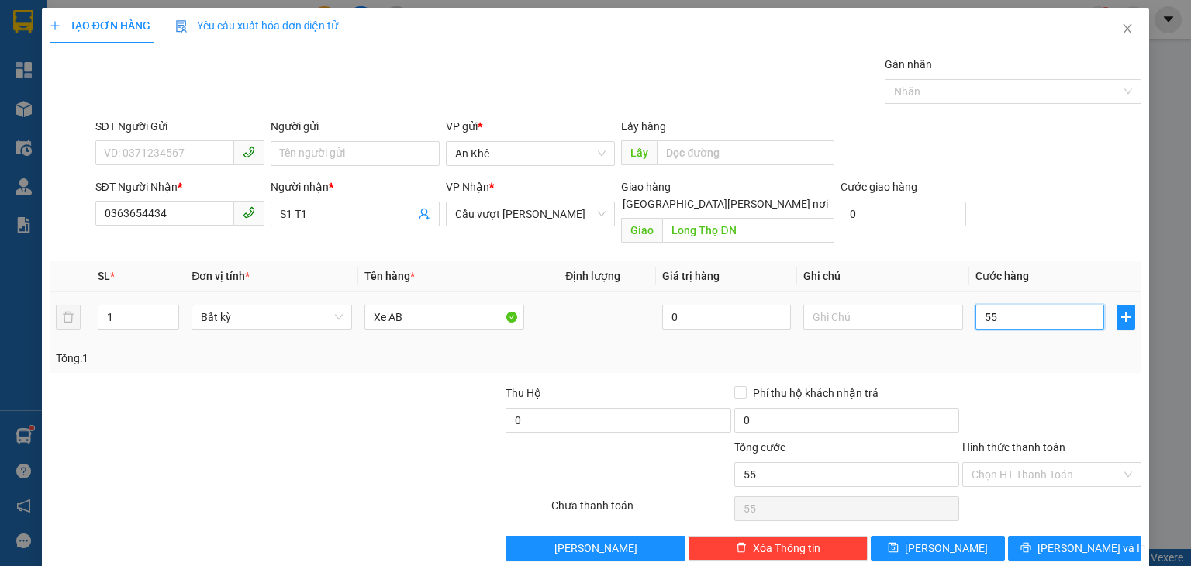
type input "550"
type input "550.000"
click at [899, 543] on icon "save" at bounding box center [893, 548] width 10 height 10
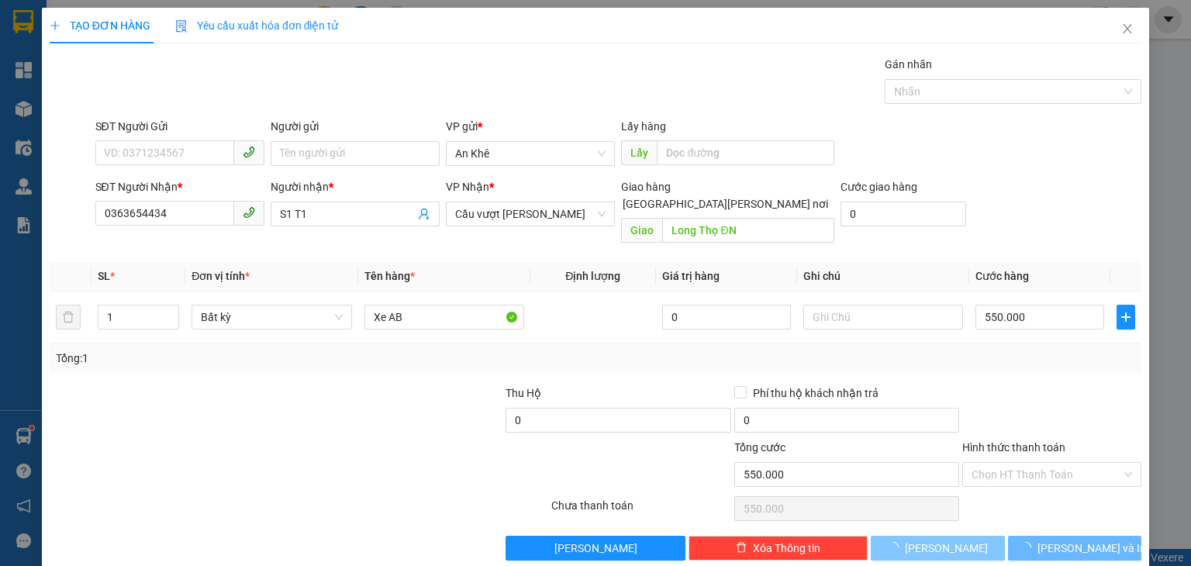
type input "0"
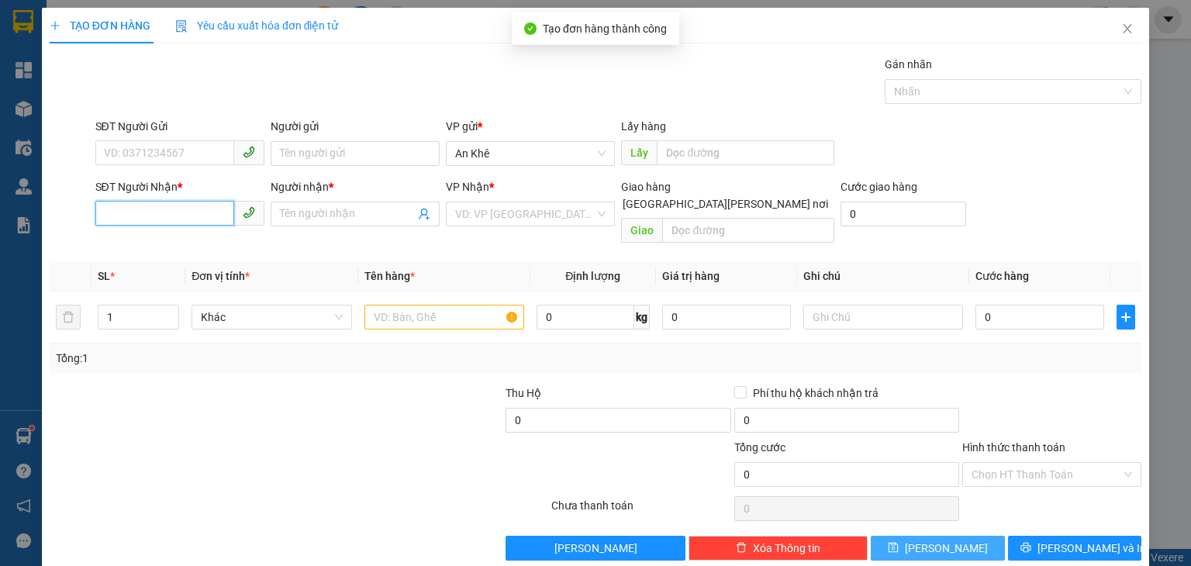
drag, startPoint x: 214, startPoint y: 212, endPoint x: 172, endPoint y: 57, distance: 160.6
click at [214, 206] on input "SĐT Người Nhận *" at bounding box center [164, 213] width 139 height 25
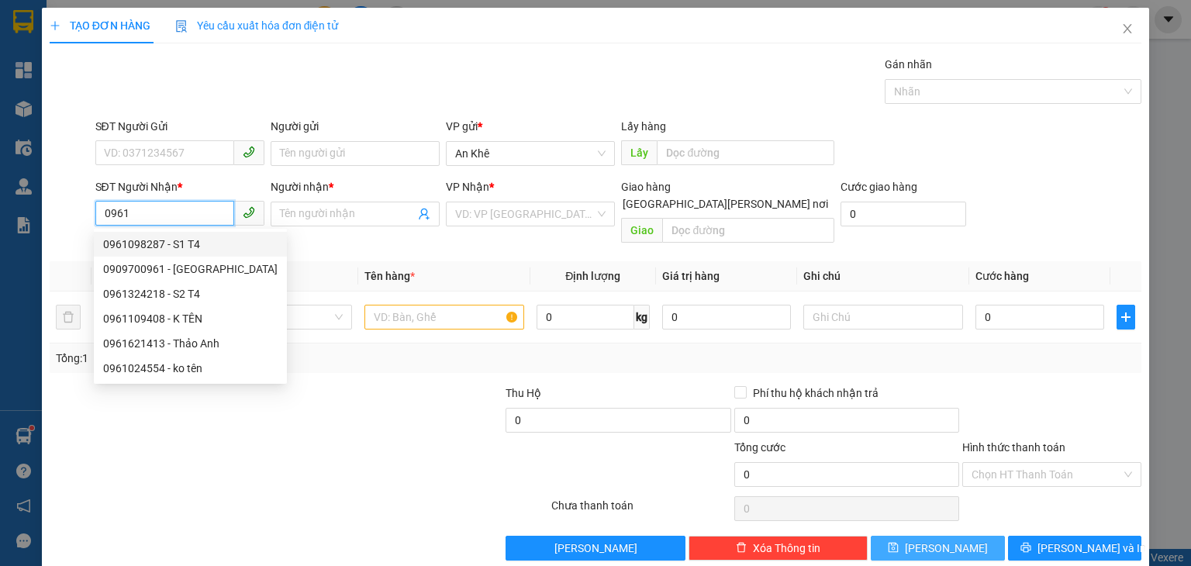
click at [146, 246] on div "0961098287 - S1 T4" at bounding box center [190, 244] width 174 height 17
type input "0961098287"
type input "S1 T4"
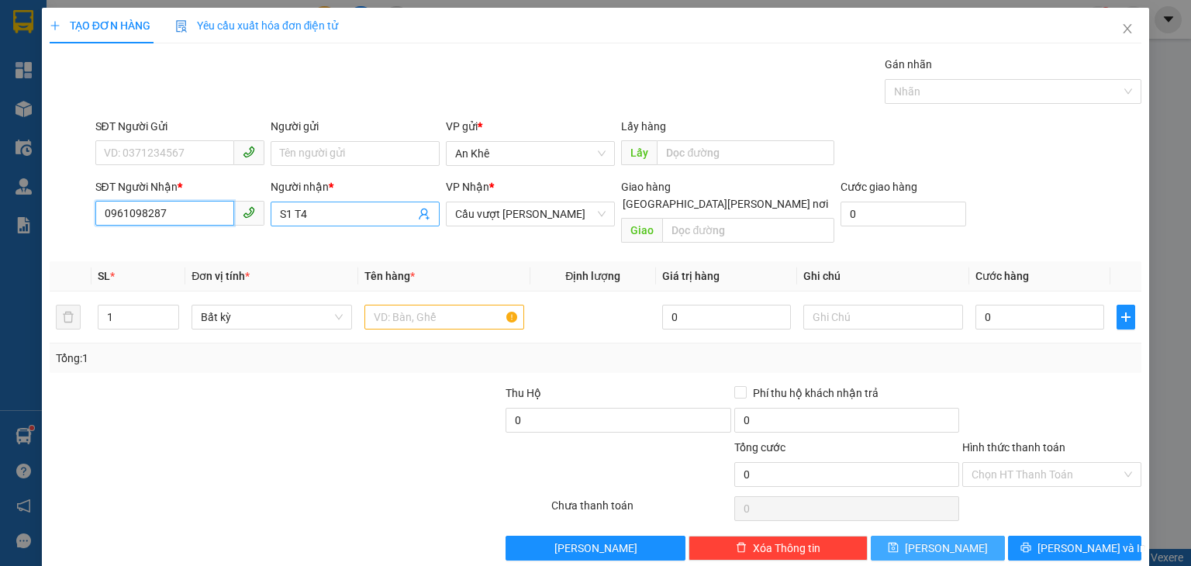
type input "0961098287"
drag, startPoint x: 282, startPoint y: 216, endPoint x: 305, endPoint y: 216, distance: 23.3
click at [305, 216] on input "S1 T4" at bounding box center [347, 213] width 135 height 17
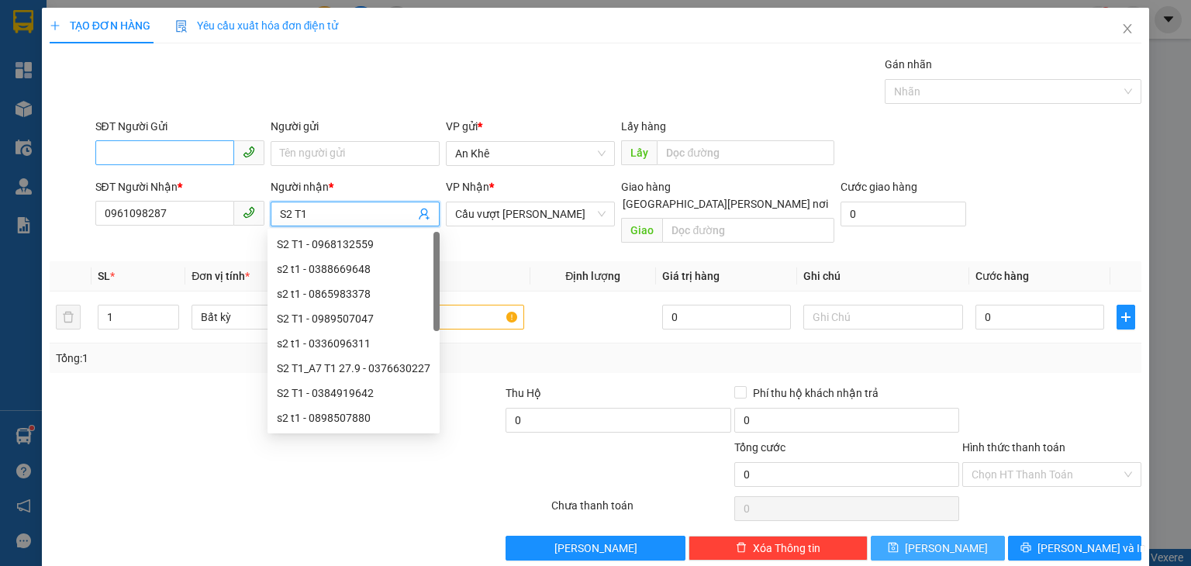
type input "S2 T1"
click at [212, 159] on input "SĐT Người Gửi" at bounding box center [164, 152] width 139 height 25
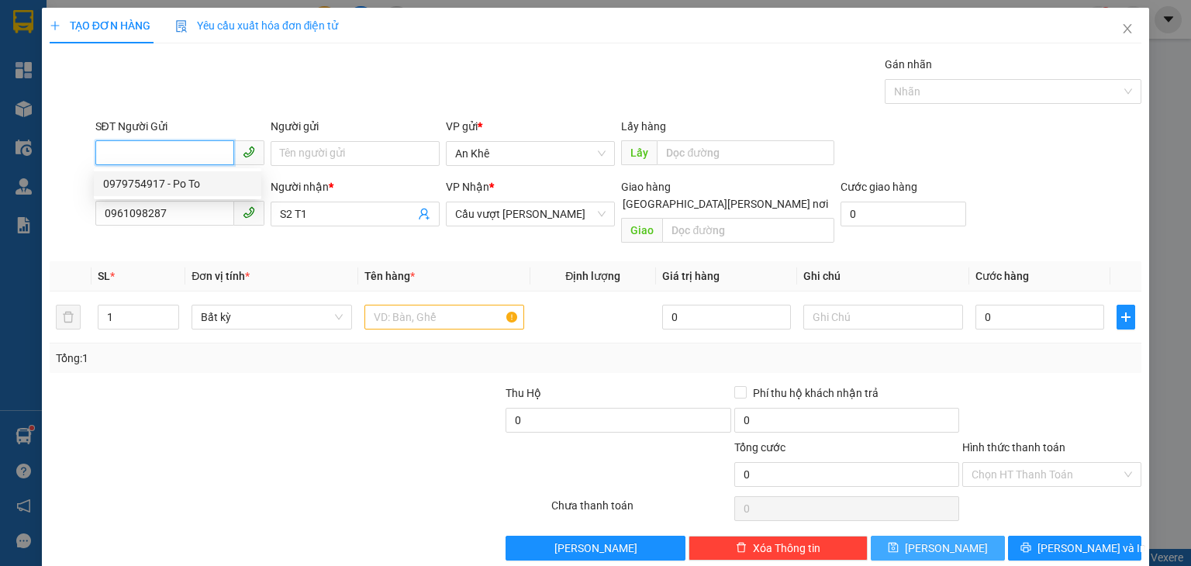
click at [164, 185] on div "0979754917 - Po To" at bounding box center [177, 183] width 149 height 17
type input "0979754917"
click at [310, 140] on div "Người gửi" at bounding box center [355, 129] width 169 height 23
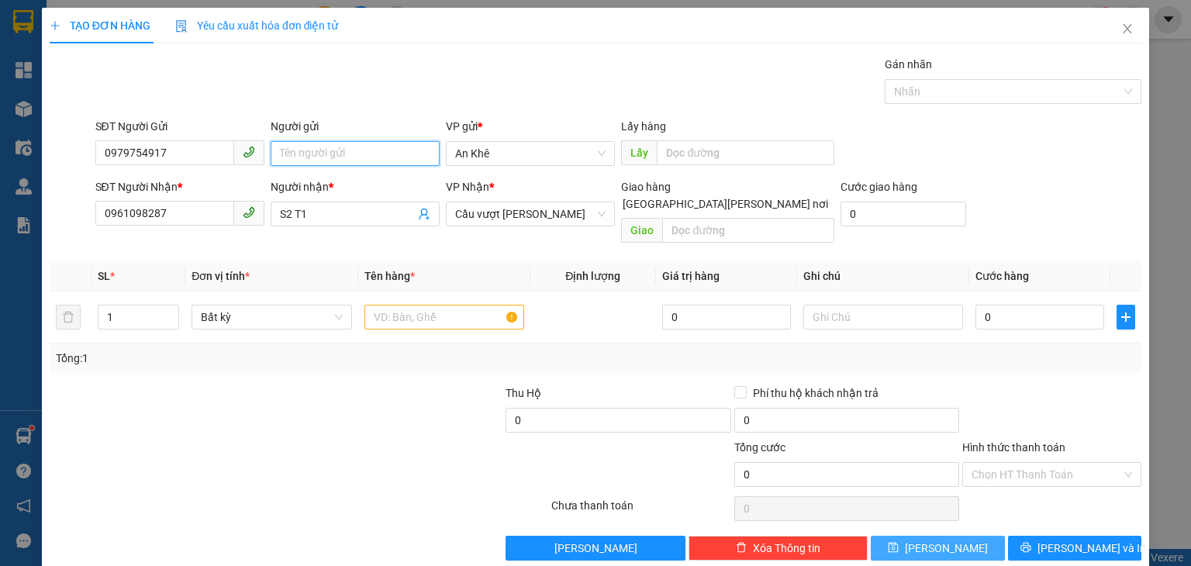
click at [307, 156] on input "Người gửi" at bounding box center [355, 153] width 169 height 25
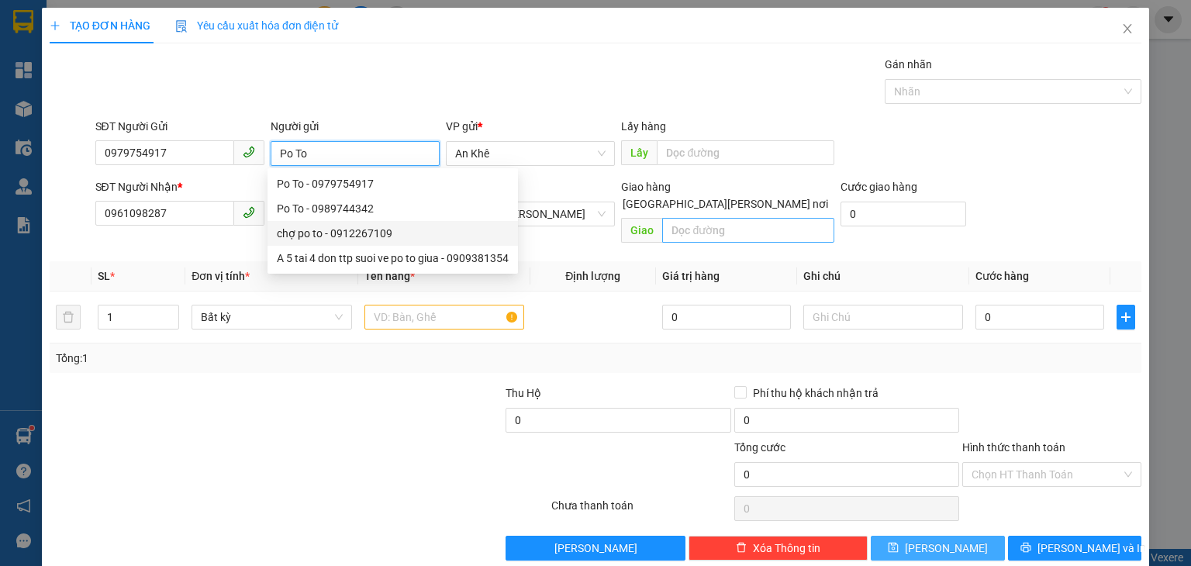
type input "Po To"
click at [704, 218] on input "text" at bounding box center [748, 230] width 172 height 25
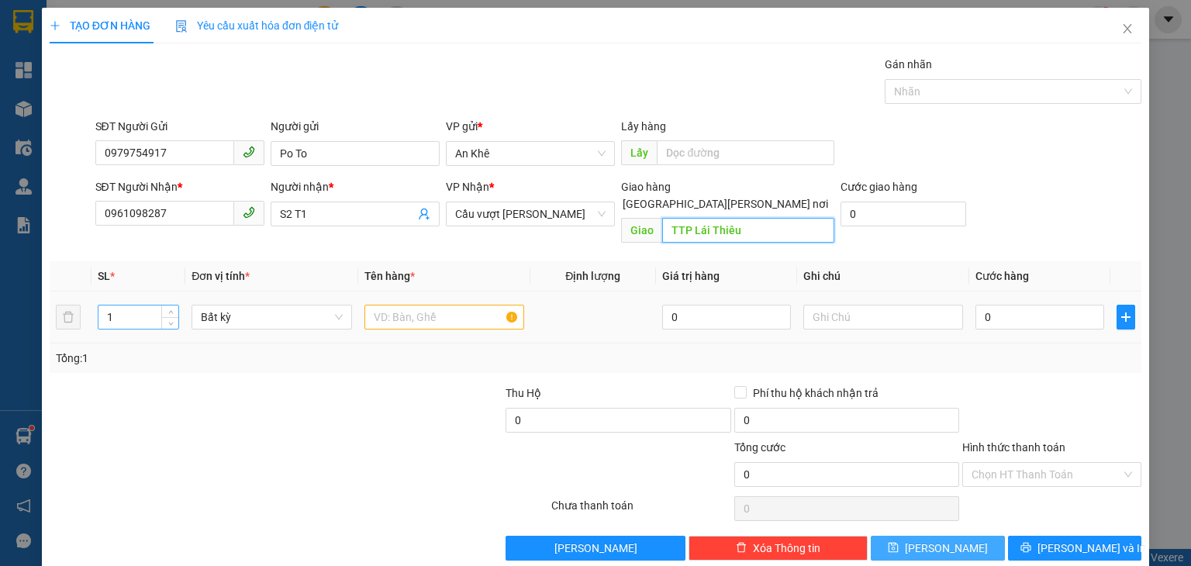
type input "TTP Lái Thiêu"
drag, startPoint x: 102, startPoint y: 300, endPoint x: 113, endPoint y: 297, distance: 12.0
click at [113, 305] on input "1" at bounding box center [138, 316] width 80 height 23
type input "40"
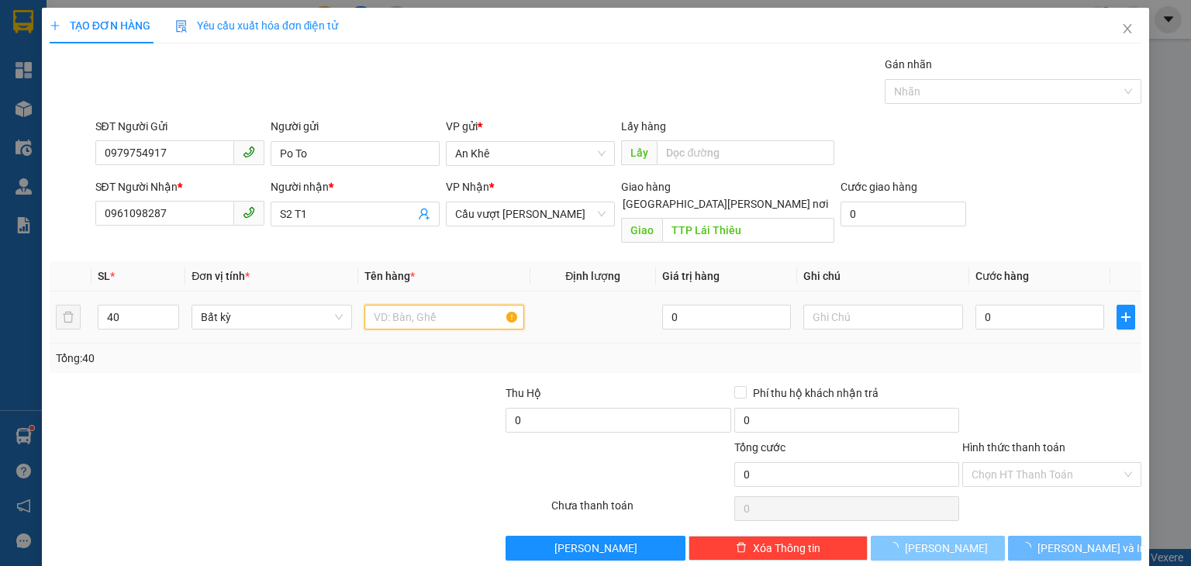
click at [425, 305] on input "text" at bounding box center [444, 317] width 160 height 25
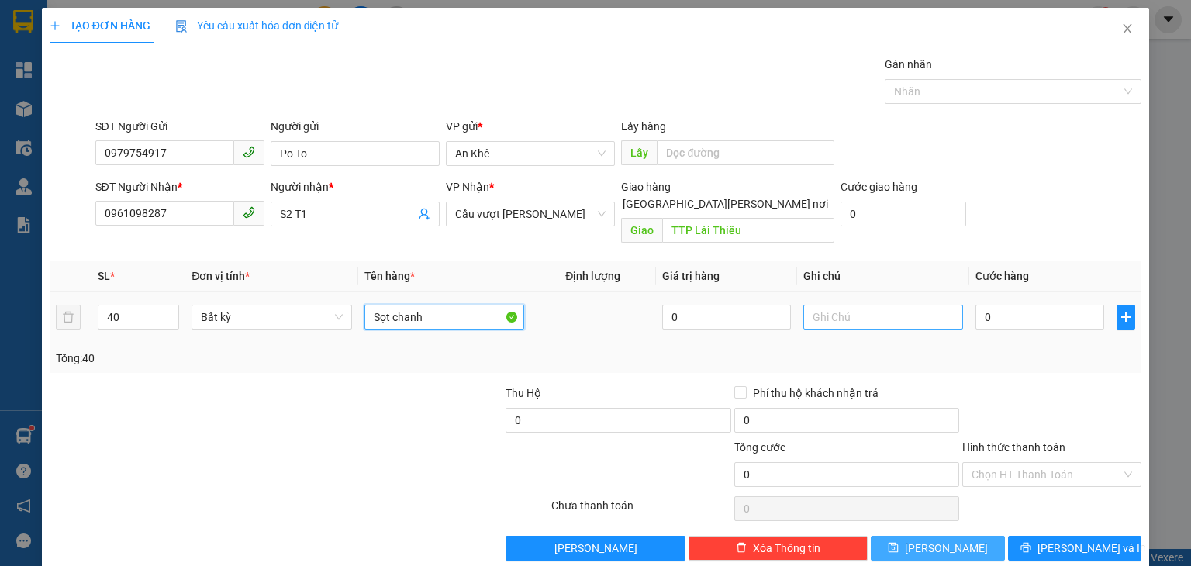
type input "Sọt chanh"
click at [820, 305] on input "text" at bounding box center [883, 317] width 160 height 25
type input "Sọt 14kg x 30k"
click at [1033, 305] on input "0" at bounding box center [1039, 317] width 129 height 25
type input "1"
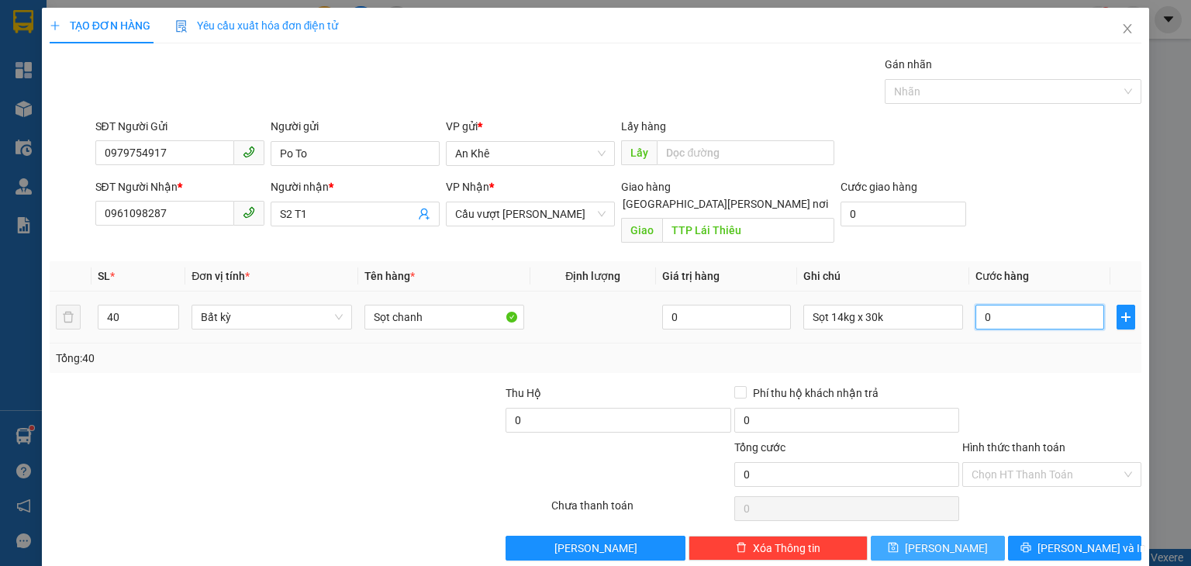
type input "1"
type input "12"
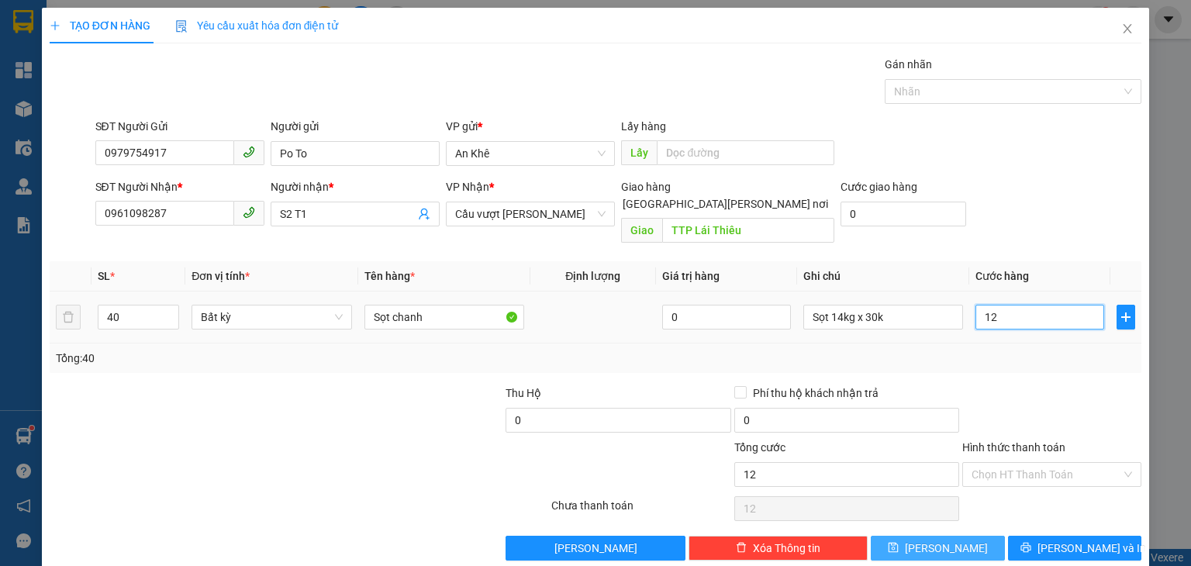
type input "120"
type input "1.200"
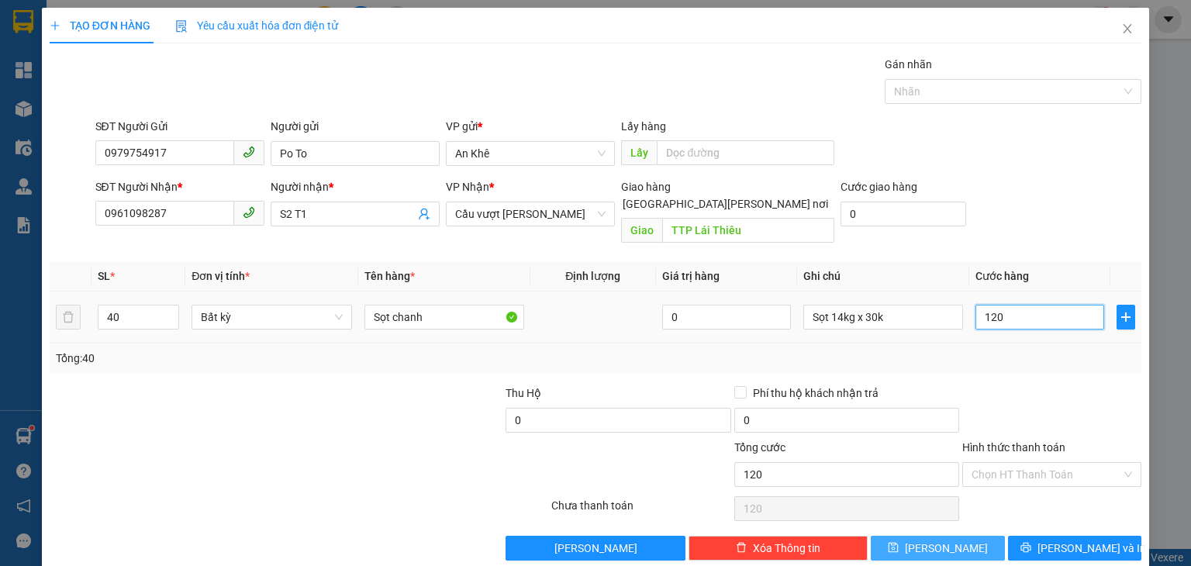
type input "1.200"
type input "1.200.000"
click at [899, 543] on icon "save" at bounding box center [893, 548] width 10 height 10
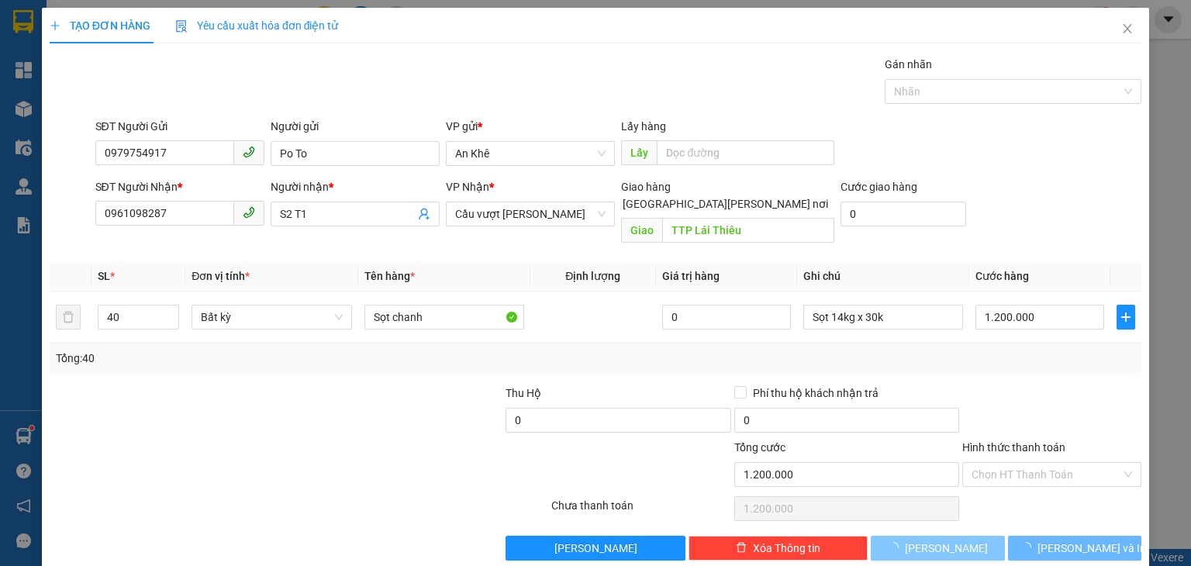
type input "1"
type input "0"
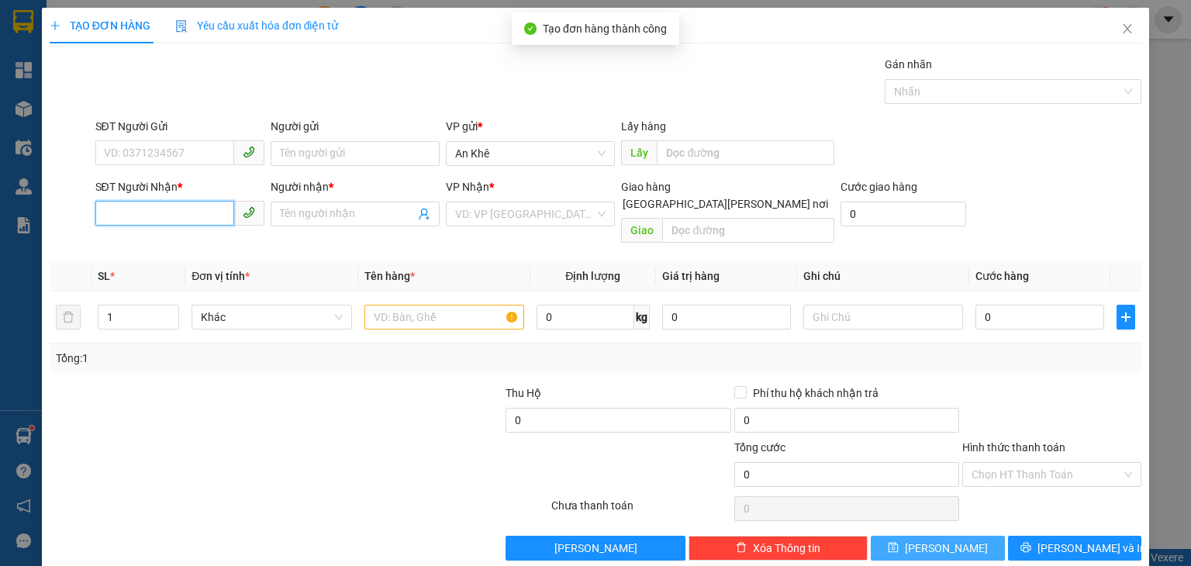
drag, startPoint x: 201, startPoint y: 212, endPoint x: 153, endPoint y: 2, distance: 216.1
click at [201, 195] on div "SĐT Người Nhận * VD: 0377654321" at bounding box center [179, 205] width 169 height 54
type input "0967820911"
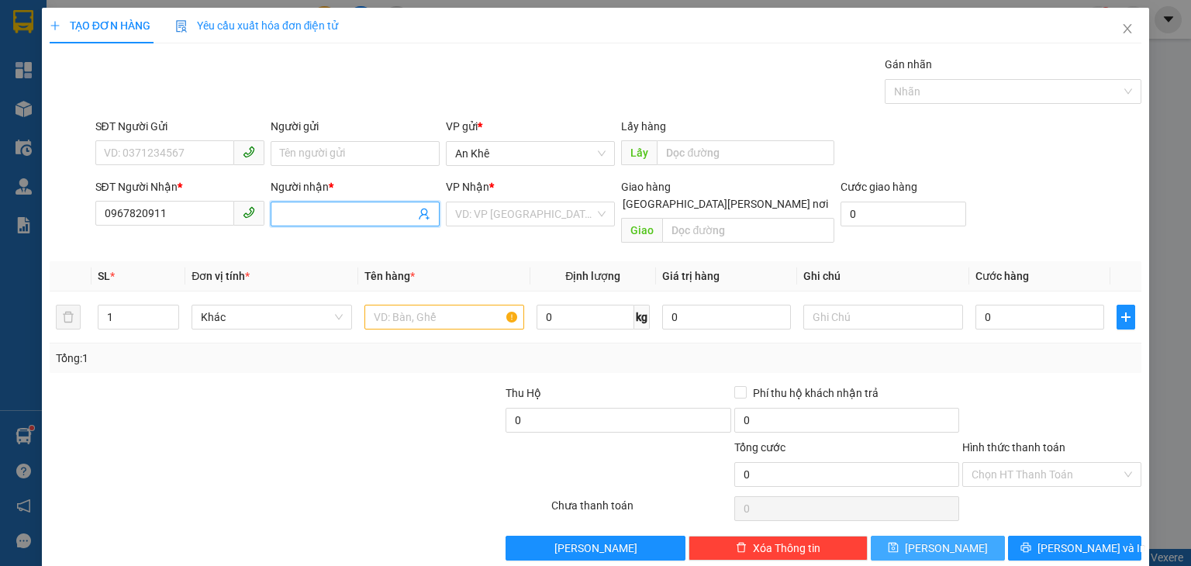
click at [322, 215] on input "Người nhận *" at bounding box center [347, 213] width 135 height 17
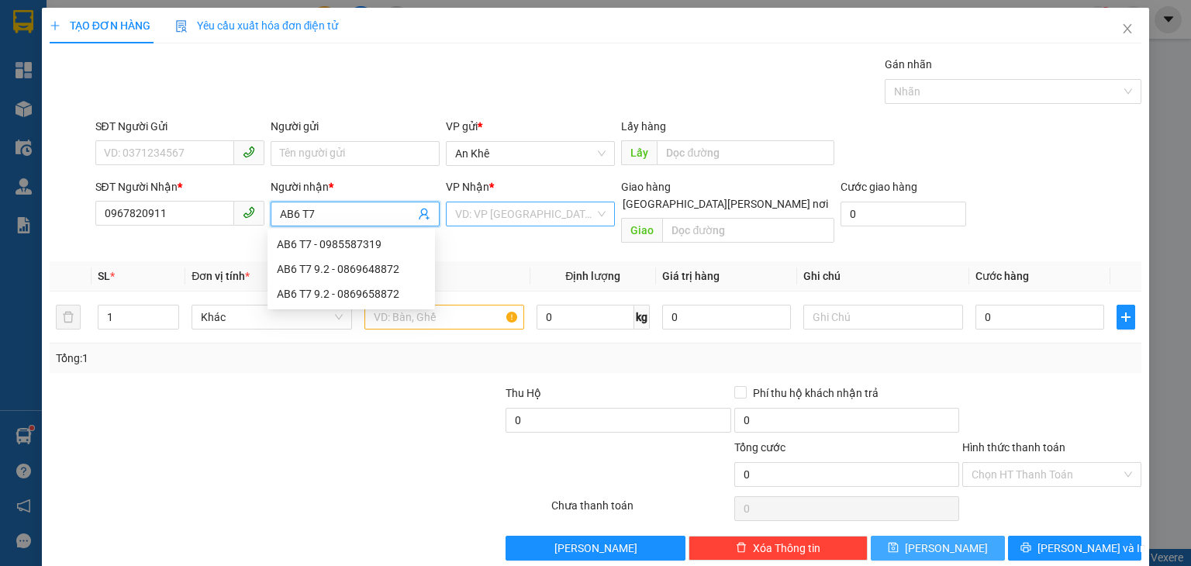
type input "AB6 T7"
click at [492, 206] on input "search" at bounding box center [525, 213] width 140 height 23
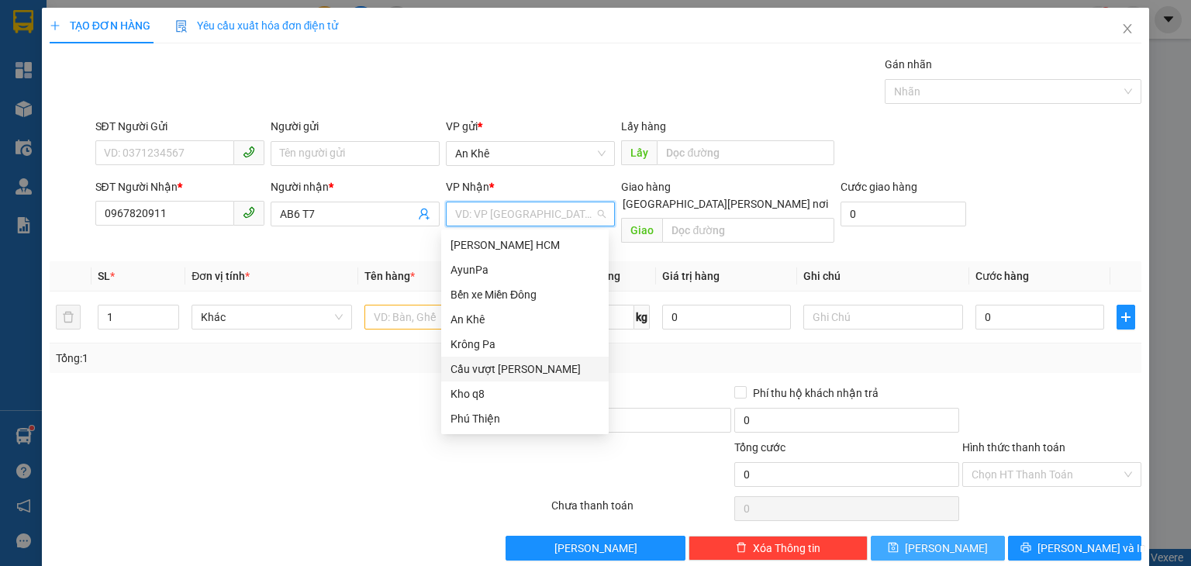
click at [493, 363] on div "Cầu vượt [PERSON_NAME]" at bounding box center [524, 368] width 149 height 17
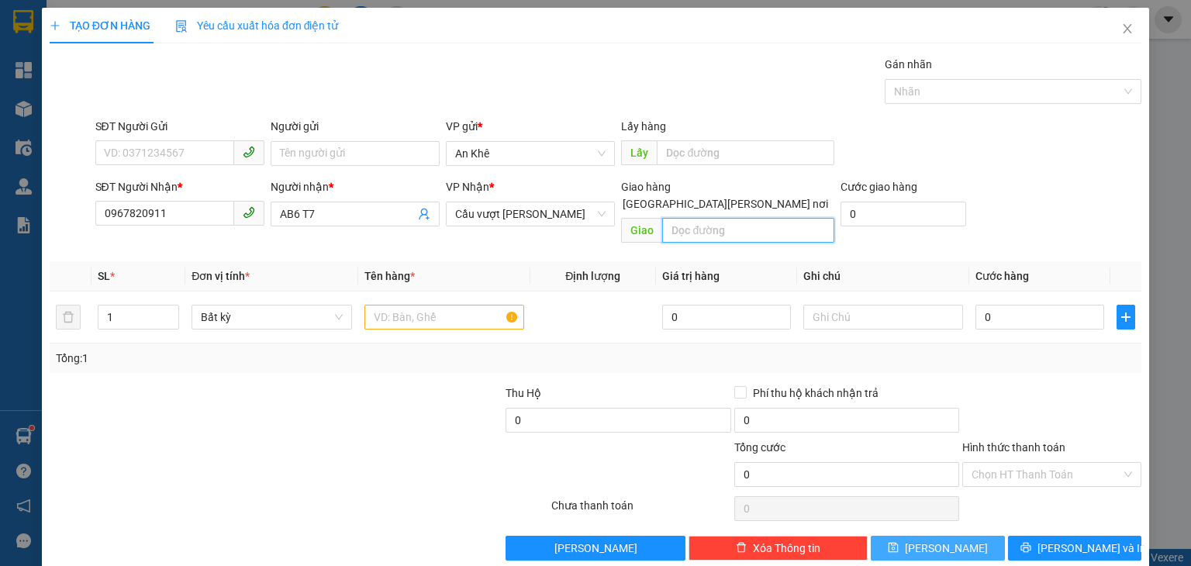
click at [706, 218] on input "text" at bounding box center [748, 230] width 172 height 25
type input "D"
type input "ĐH Nông Lâm"
click at [403, 305] on input "text" at bounding box center [444, 317] width 160 height 25
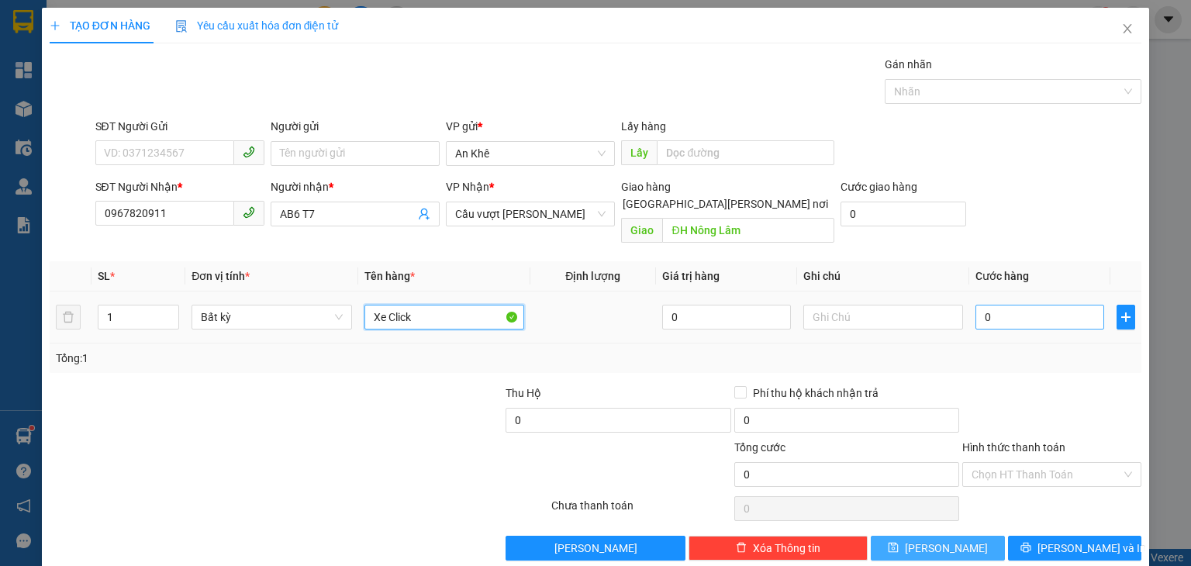
type input "Xe Click"
click at [1005, 305] on input "0" at bounding box center [1039, 317] width 129 height 25
type input "5"
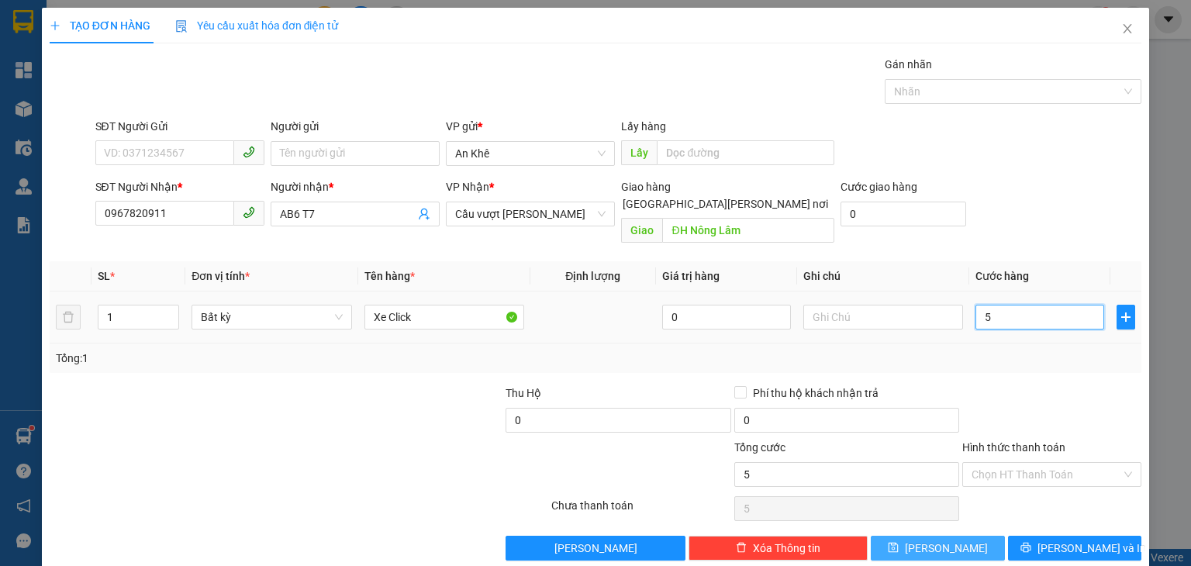
type input "50"
type input "500"
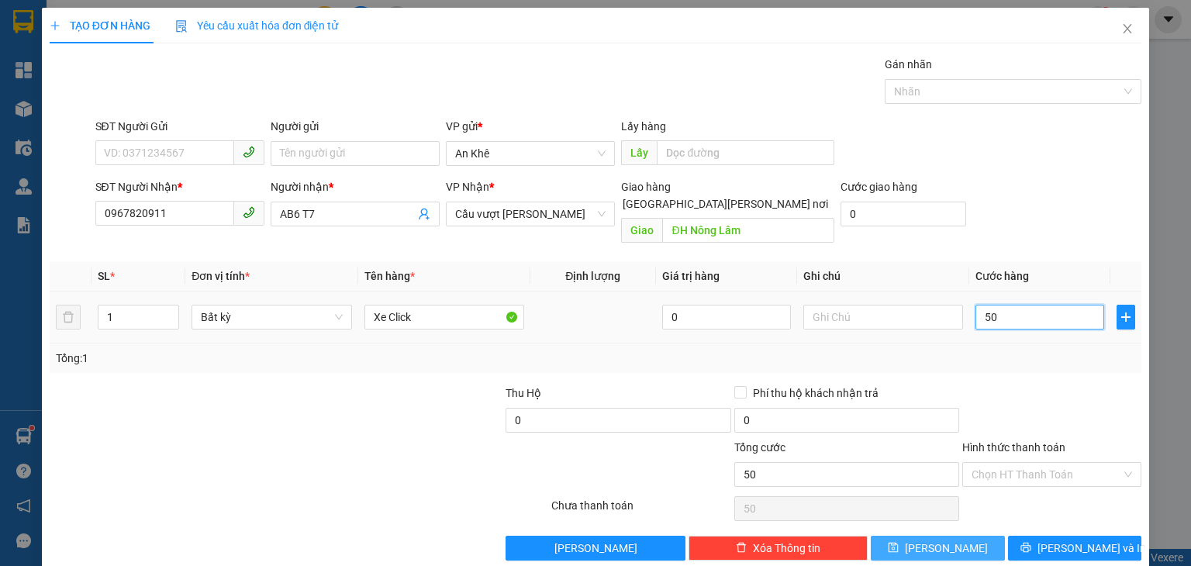
type input "500"
type input "500.000"
click at [899, 542] on icon "save" at bounding box center [893, 547] width 11 height 11
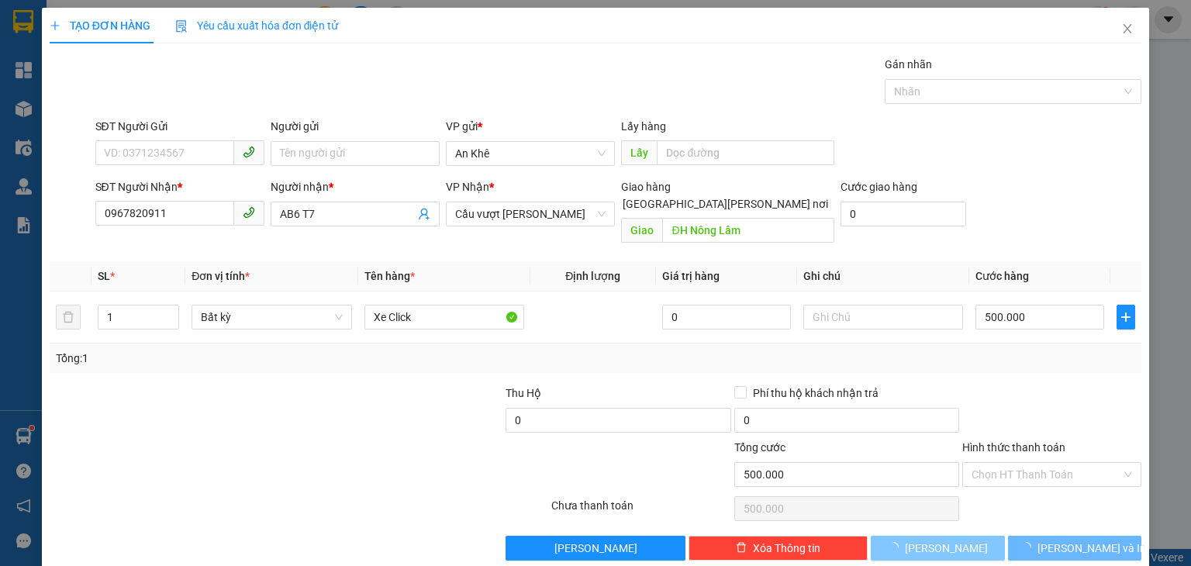
type input "0"
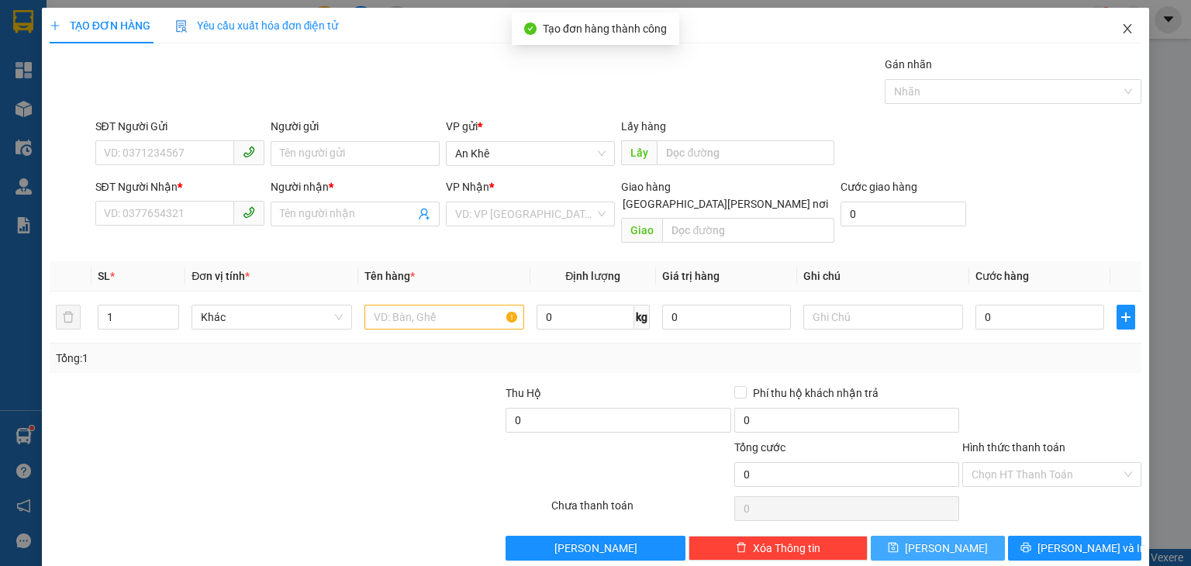
click at [1121, 24] on icon "close" at bounding box center [1127, 28] width 12 height 12
